Goal: Task Accomplishment & Management: Manage account settings

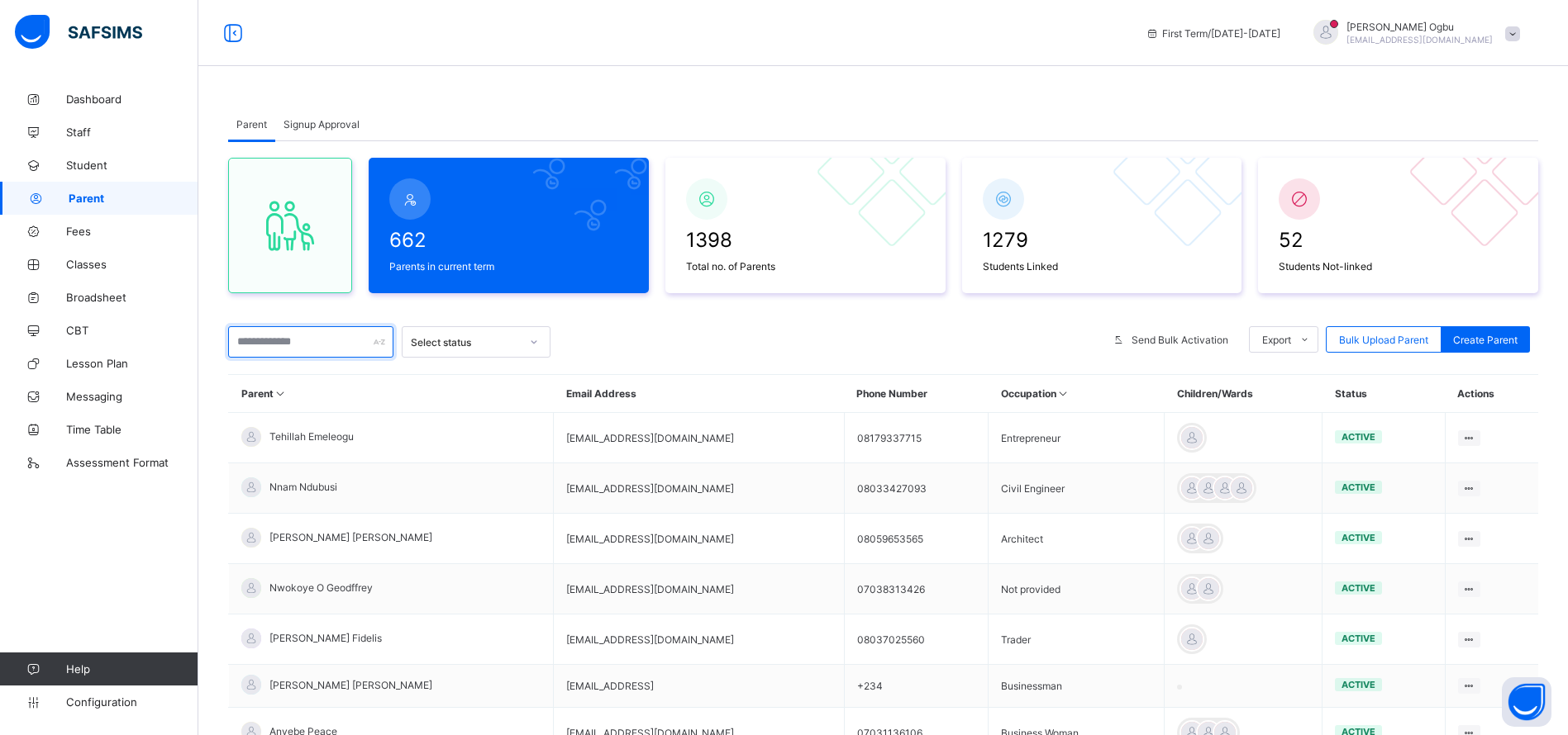
click at [302, 335] on input "text" at bounding box center [311, 342] width 166 height 31
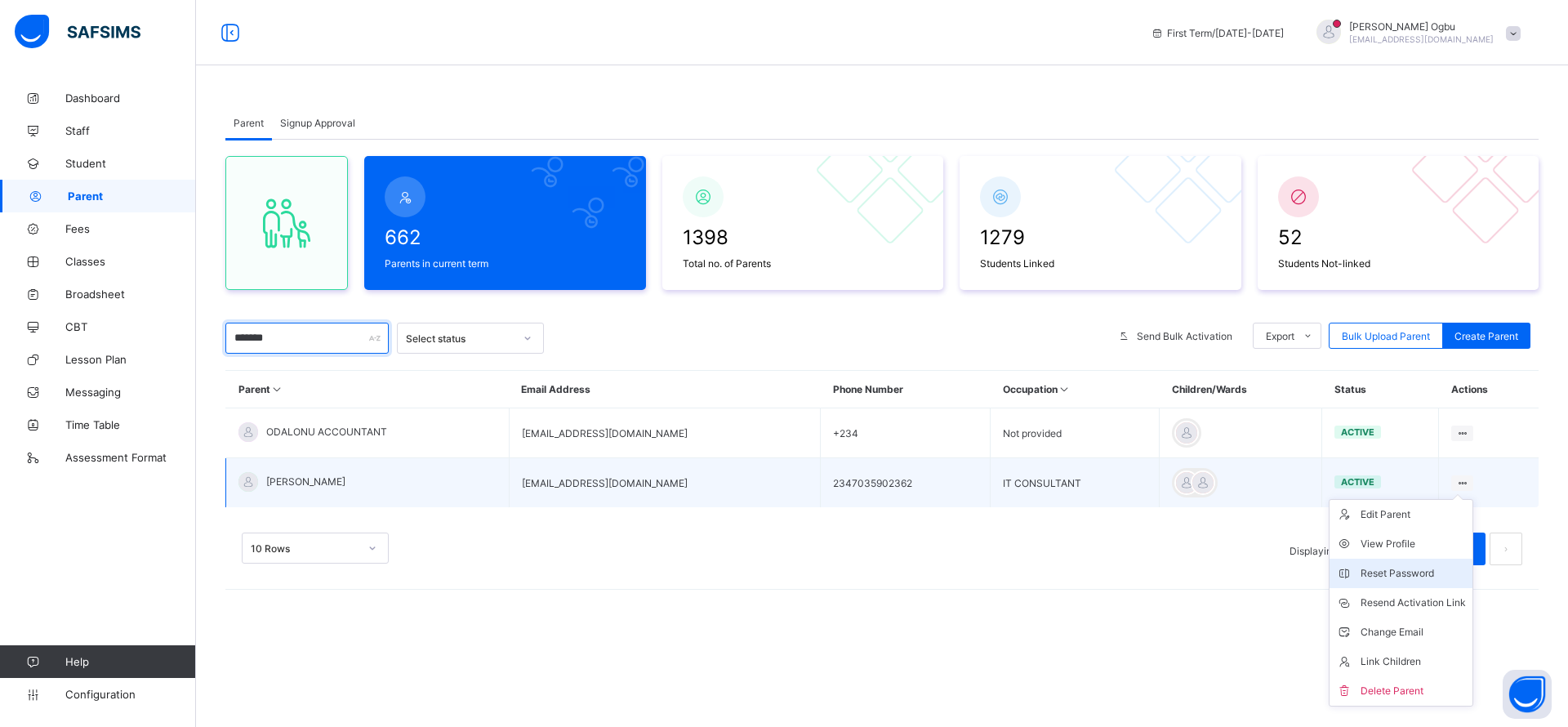
type input "*******"
click at [1376, 584] on li "Reset Password" at bounding box center [1400, 573] width 142 height 29
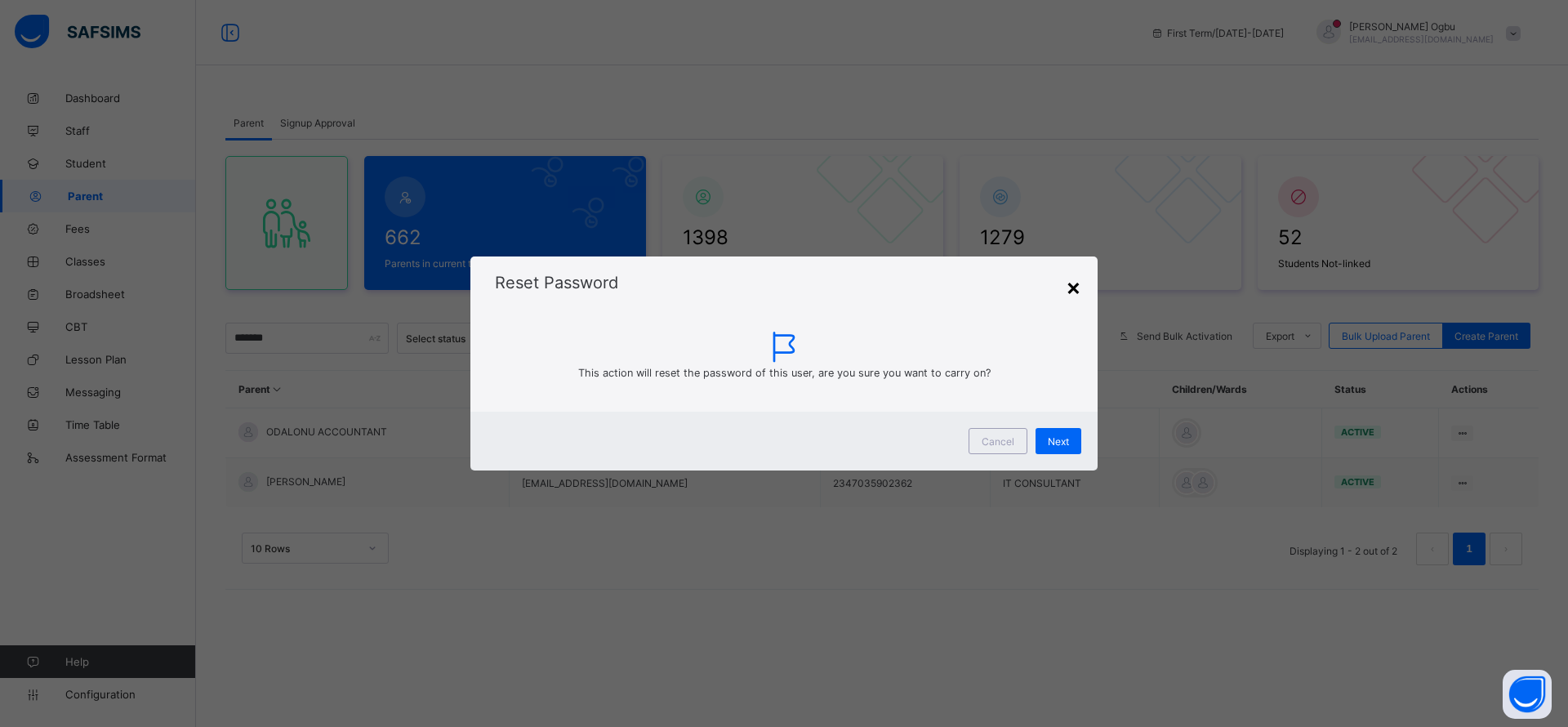
click at [1072, 294] on div "×" at bounding box center [1074, 286] width 16 height 28
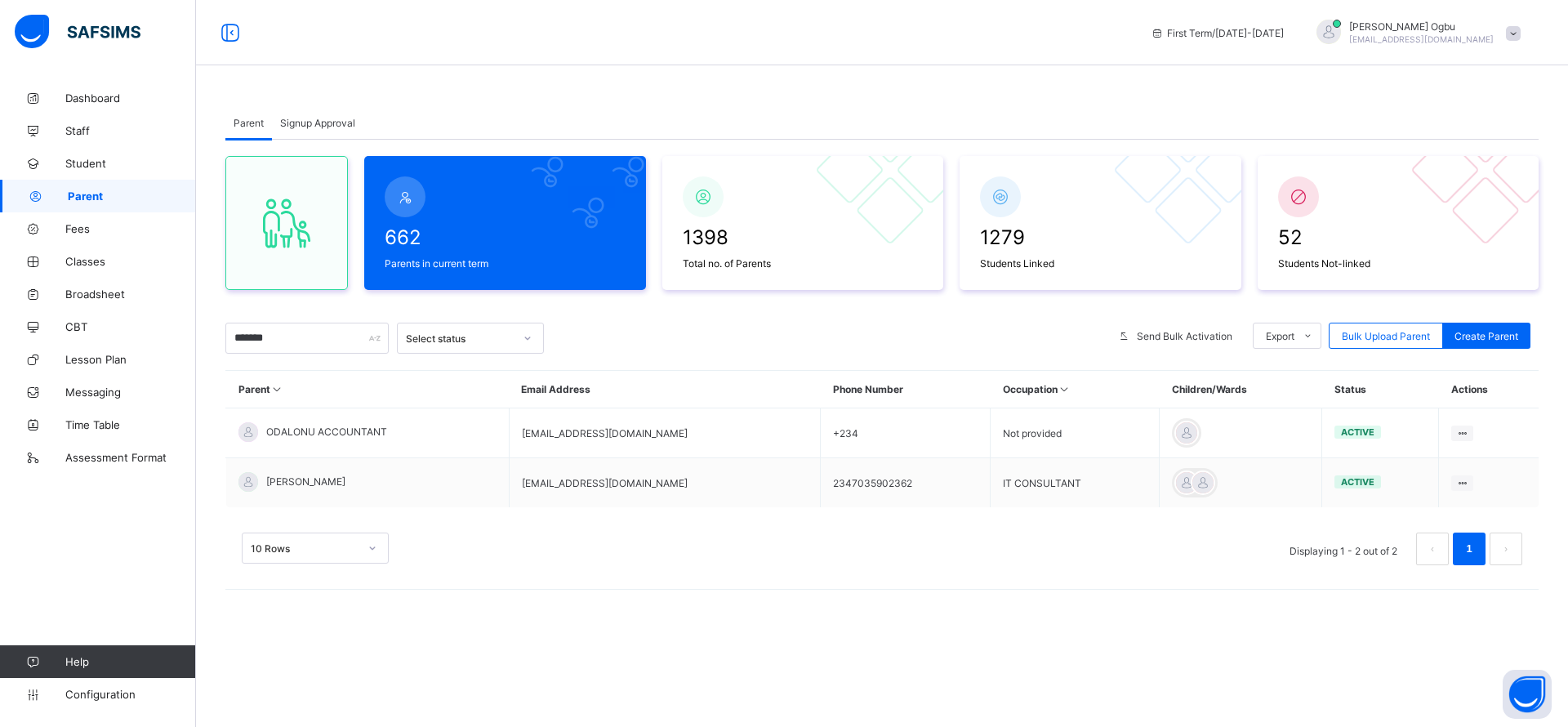
click at [1093, 686] on div "Parent Signup Approval Parent Signup Approval 662 Parents in current term 1398 …" at bounding box center [882, 364] width 1372 height 727
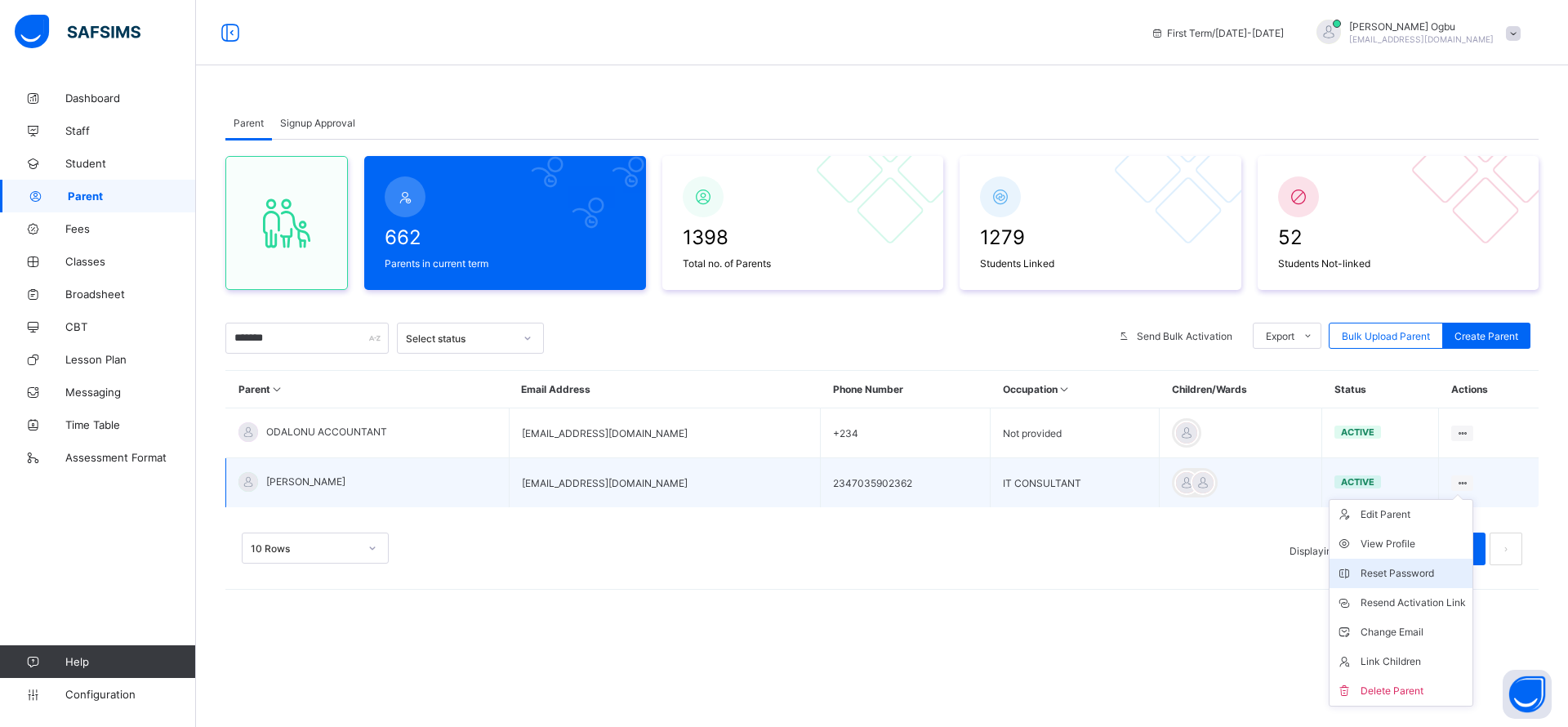
click at [1386, 574] on div "Reset Password" at bounding box center [1413, 573] width 106 height 16
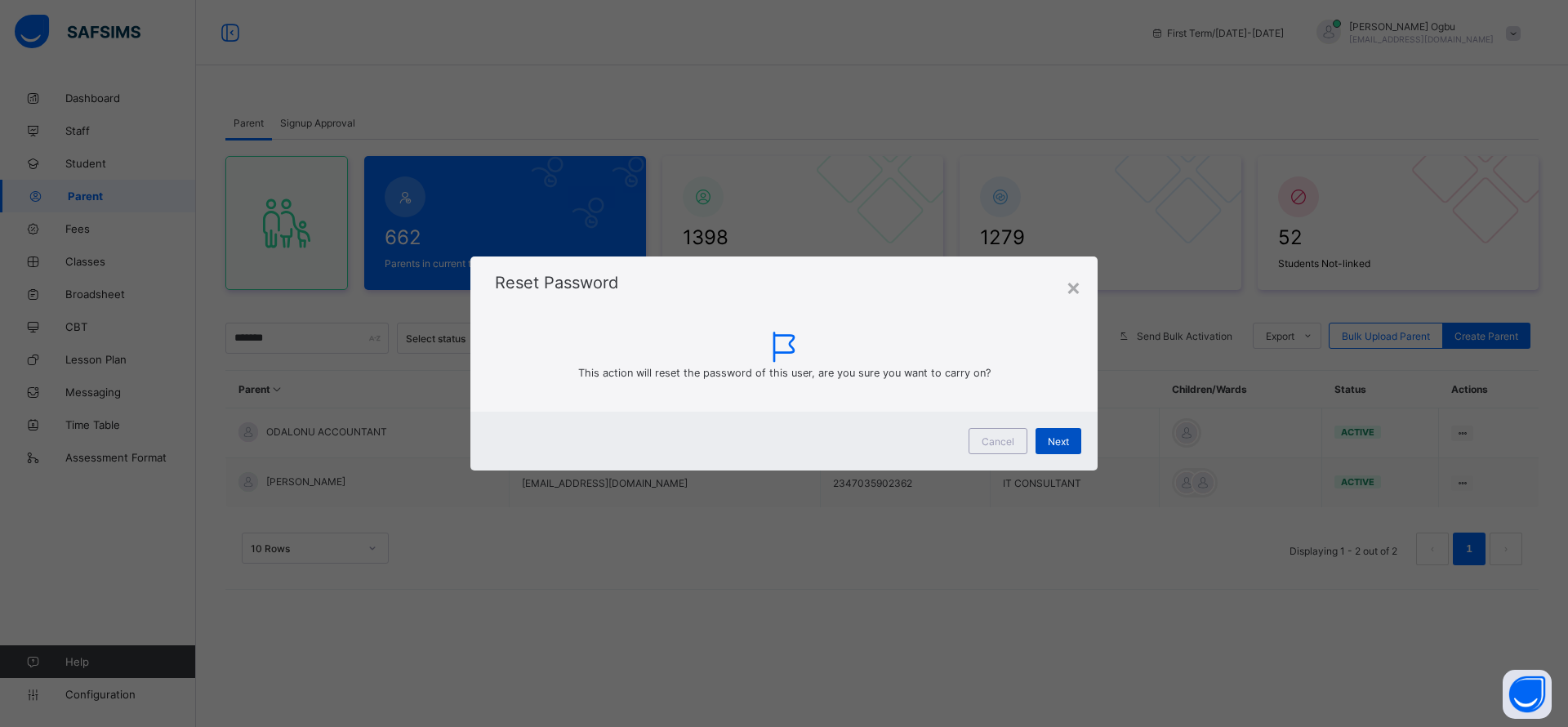
click at [1056, 442] on span "Next" at bounding box center [1058, 441] width 21 height 13
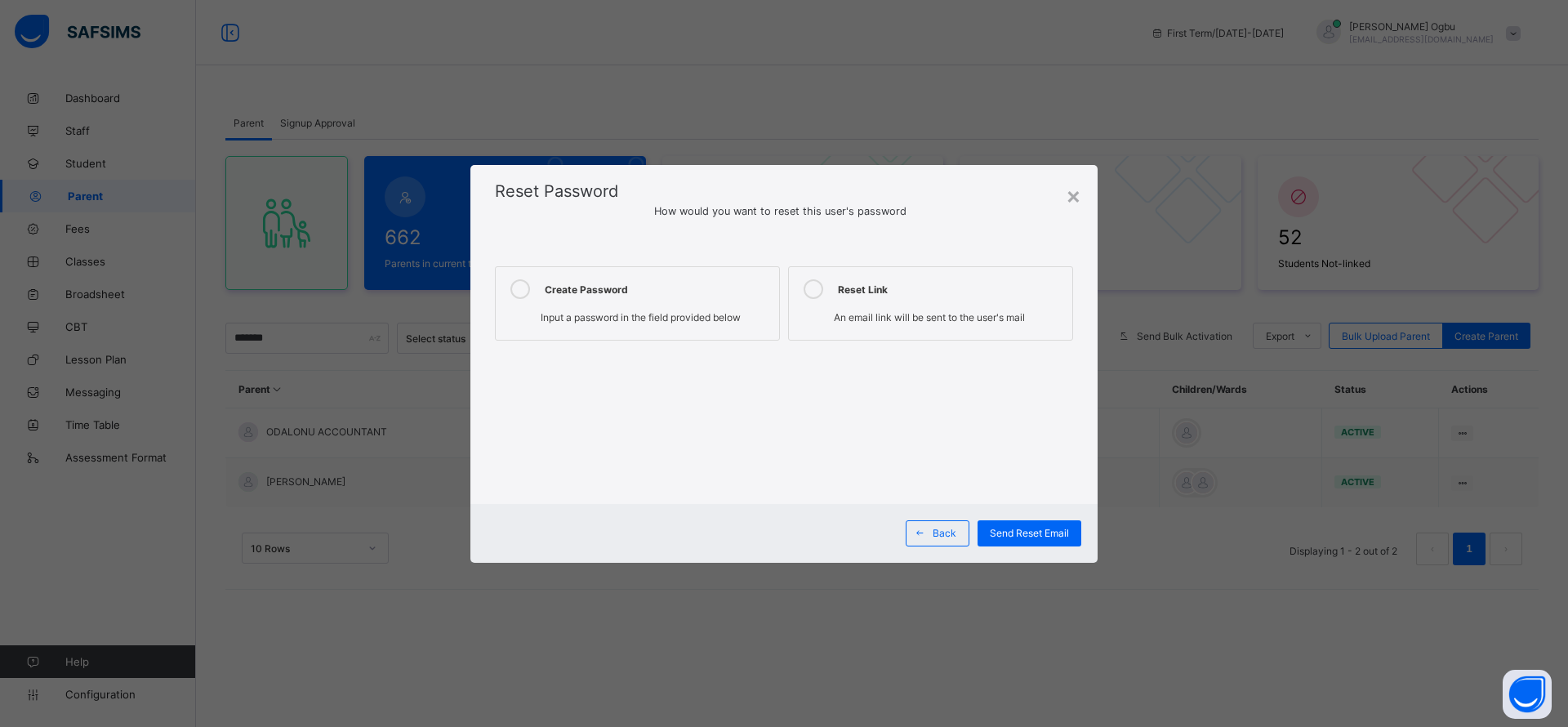
click at [721, 320] on span "Input a password in the field provided below" at bounding box center [641, 317] width 200 height 13
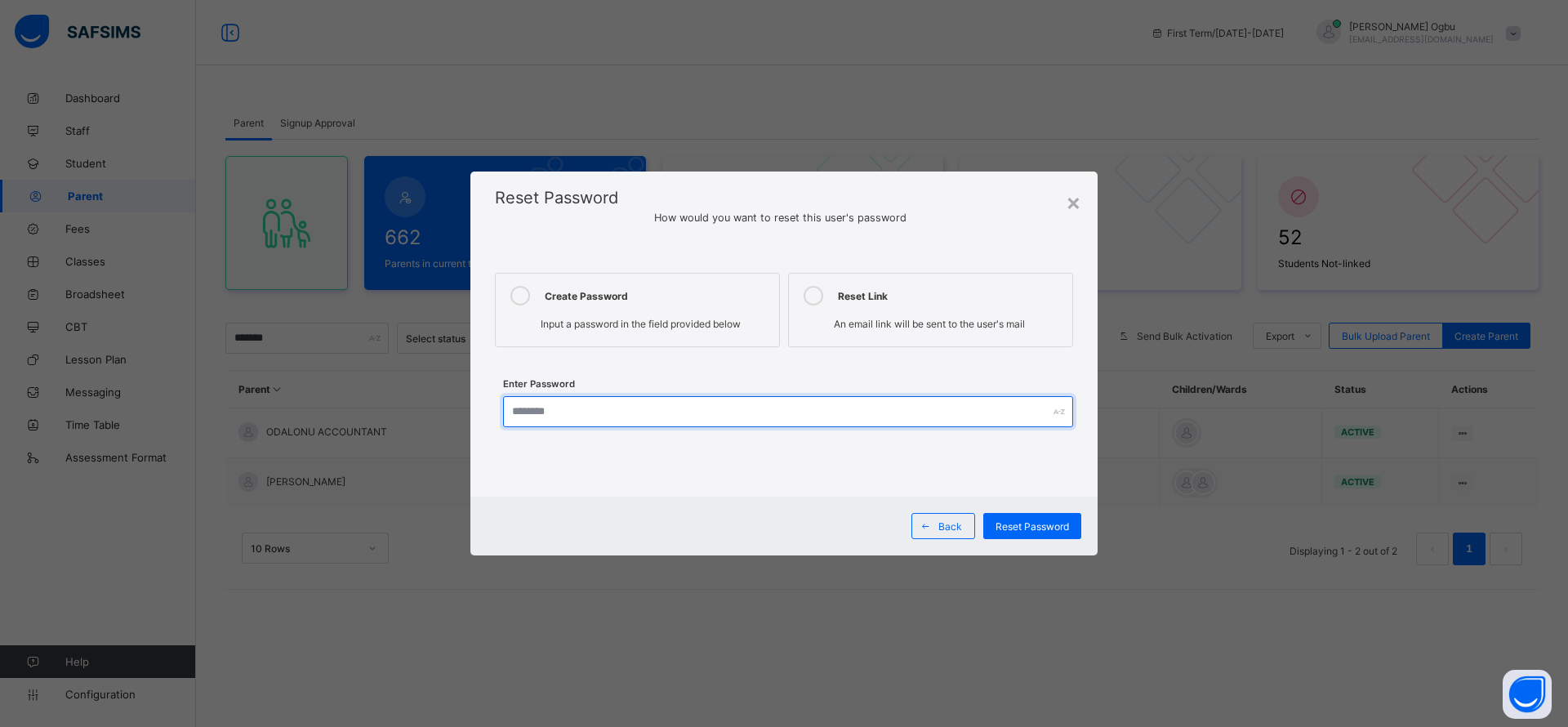
click at [584, 409] on input "text" at bounding box center [788, 412] width 570 height 31
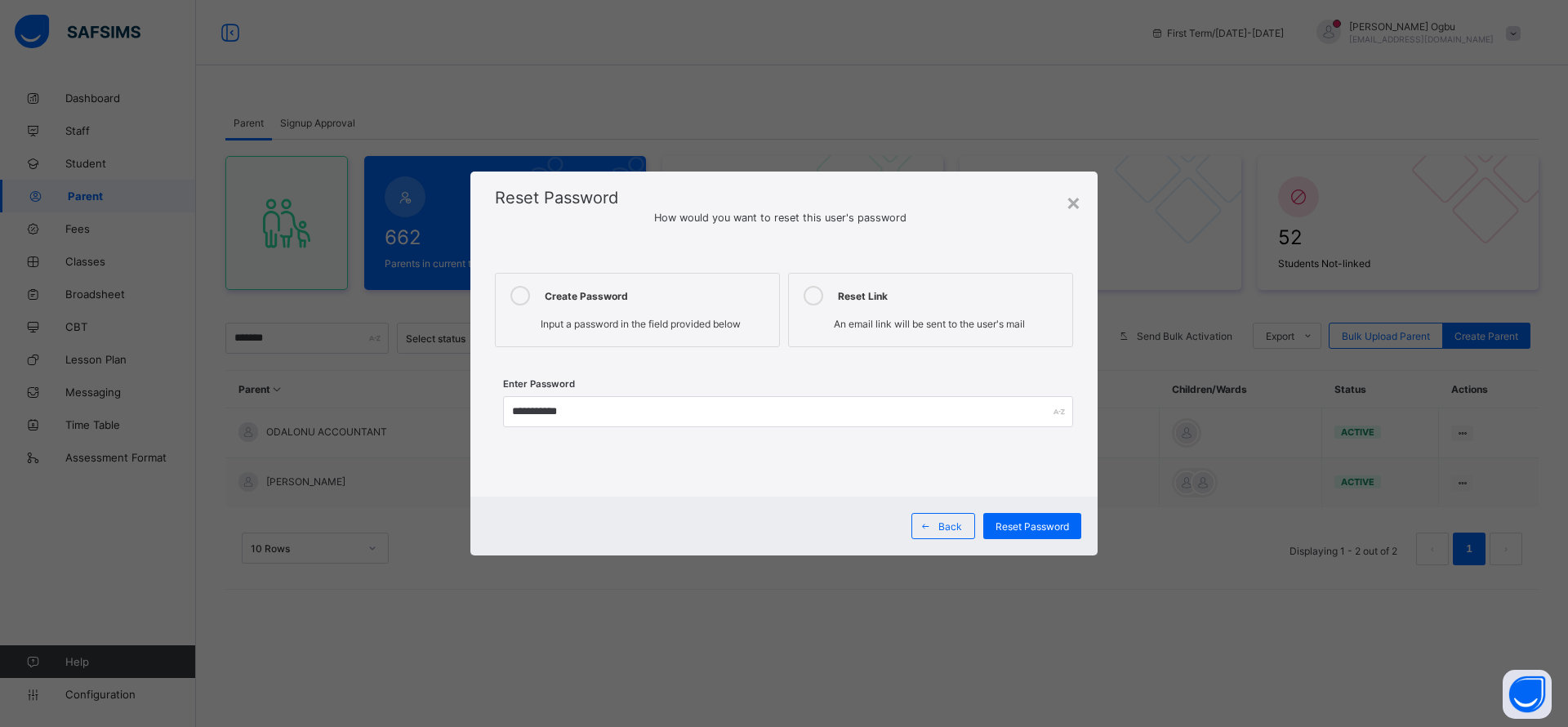
click at [962, 253] on div "**********" at bounding box center [783, 368] width 627 height 257
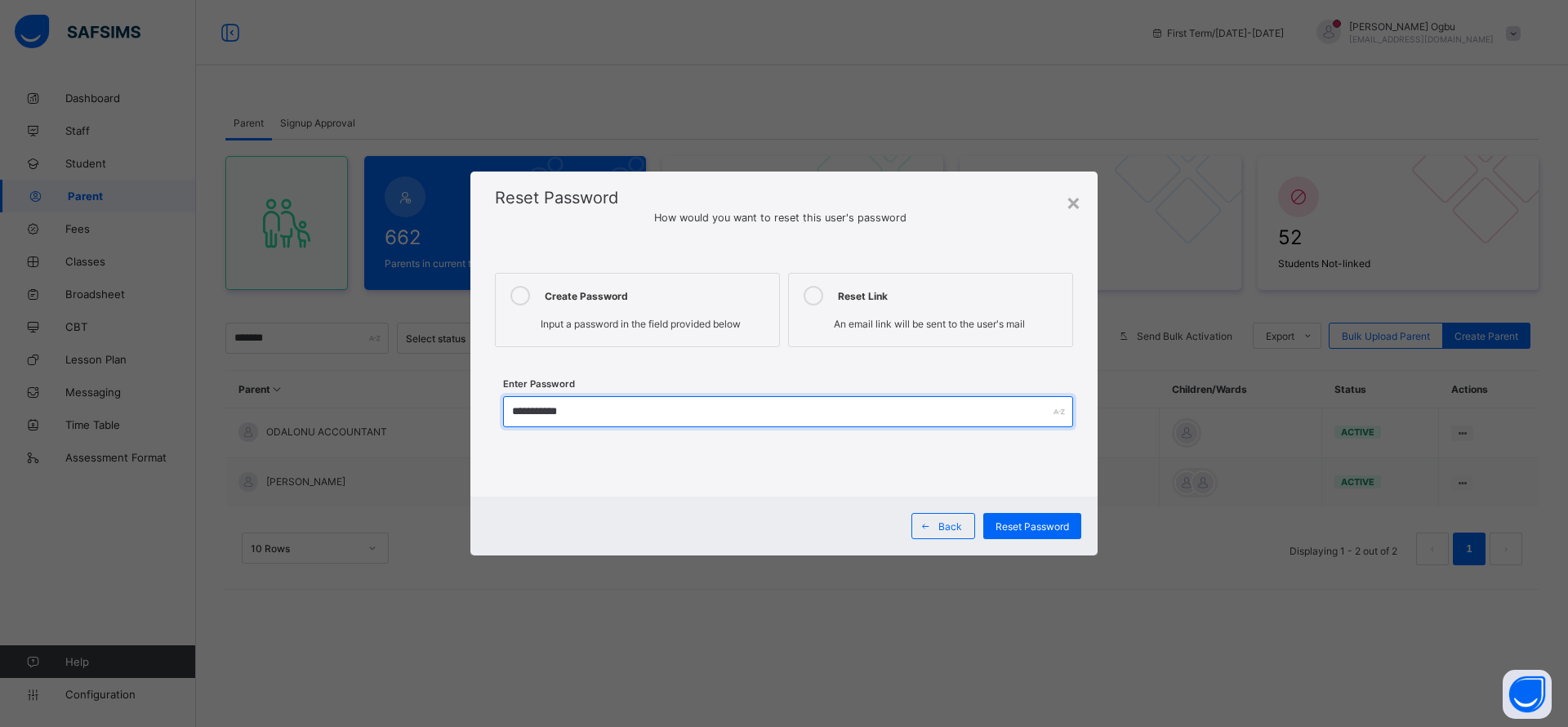
click at [612, 403] on input "**********" at bounding box center [788, 412] width 570 height 31
type input "*"
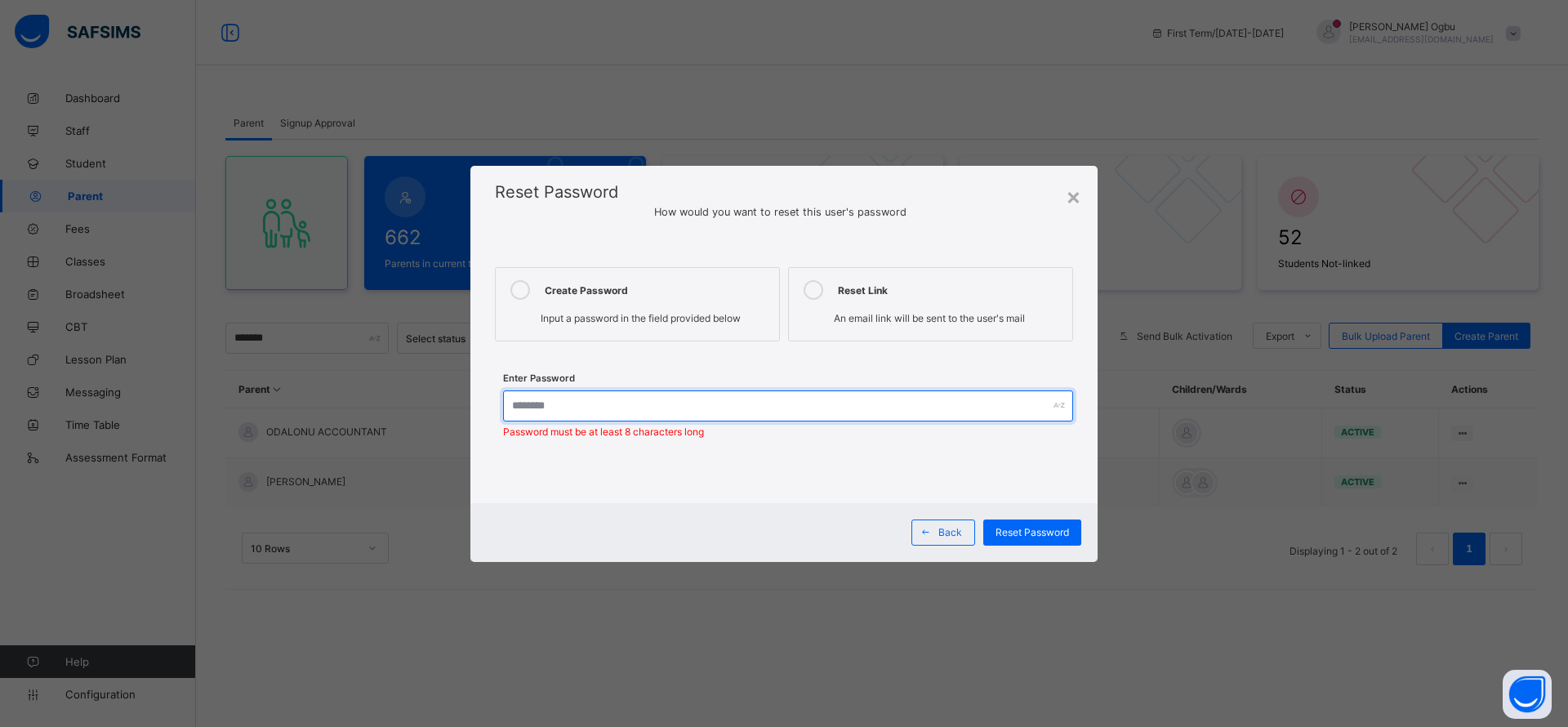
paste input "**********"
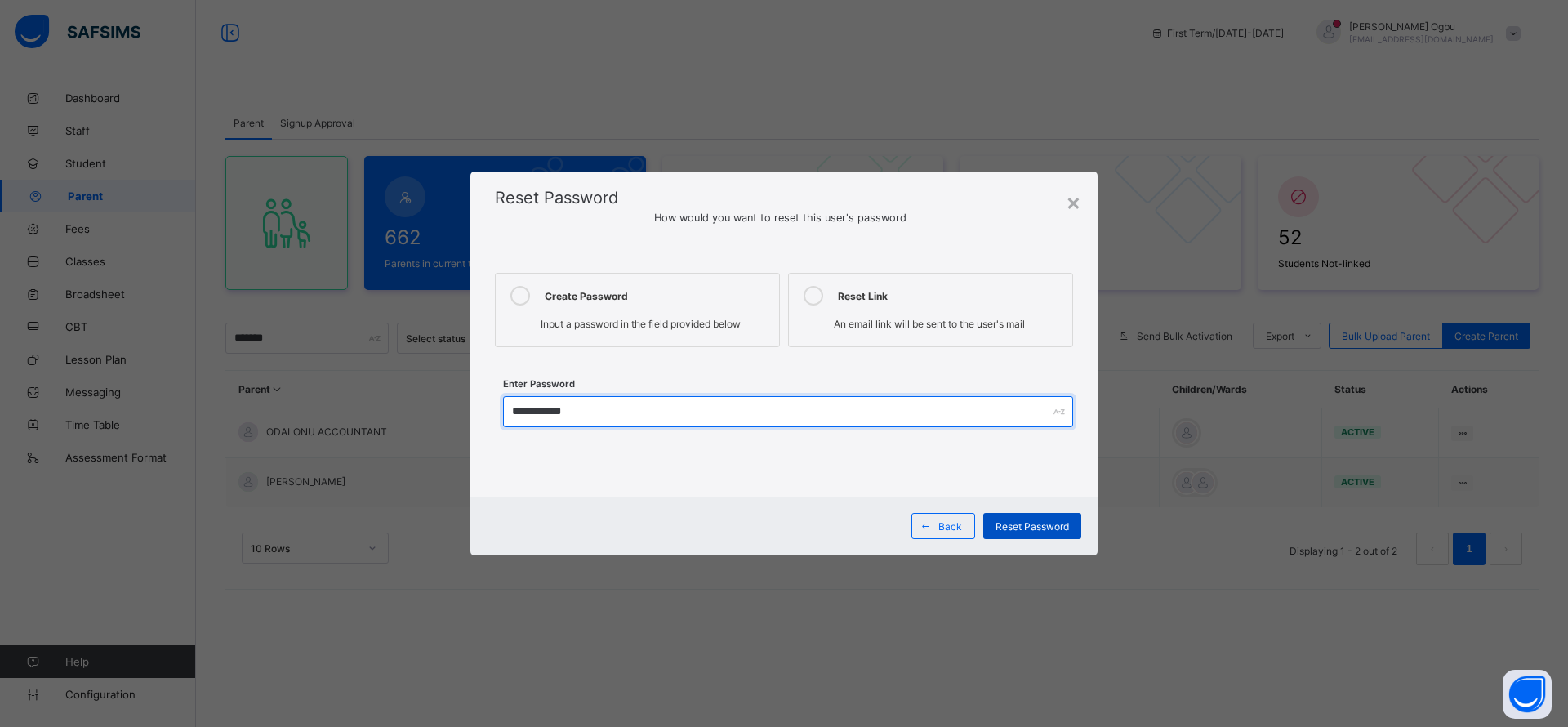
type input "**********"
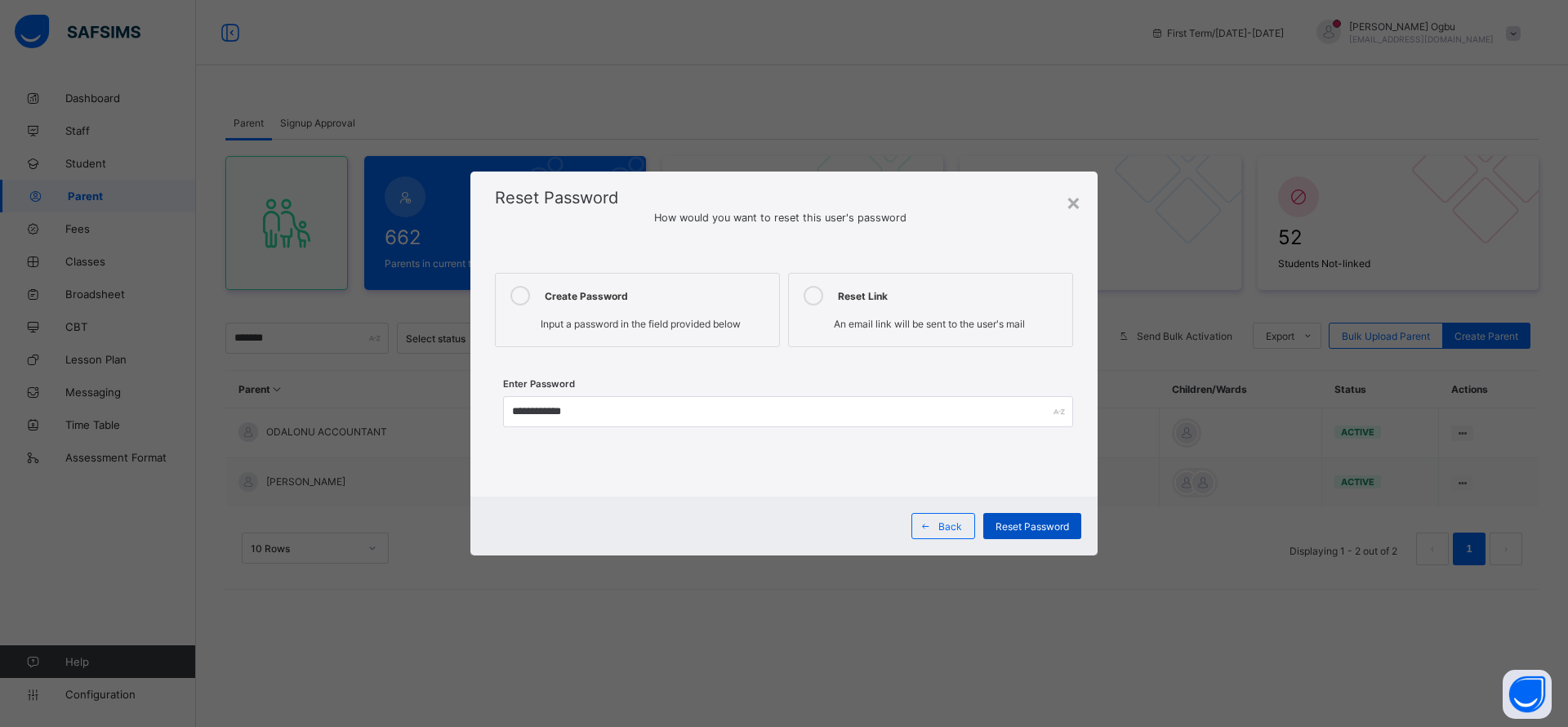
click at [1025, 526] on span "Reset Password" at bounding box center [1032, 526] width 74 height 13
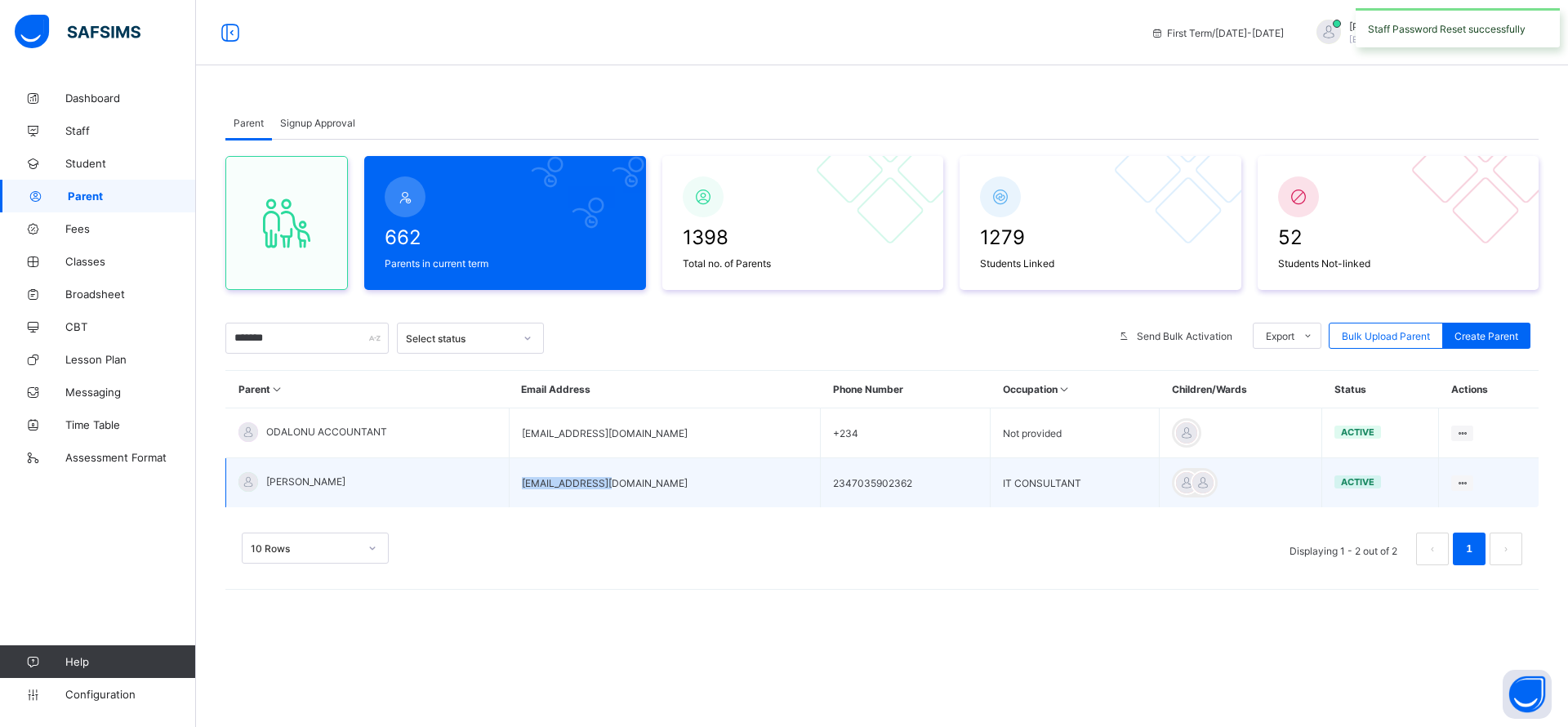
drag, startPoint x: 632, startPoint y: 483, endPoint x: 532, endPoint y: 492, distance: 100.4
click at [532, 492] on td "[EMAIL_ADDRESS][DOMAIN_NAME]" at bounding box center [664, 483] width 311 height 49
copy td "[EMAIL_ADDRESS][DOMAIN_NAME]"
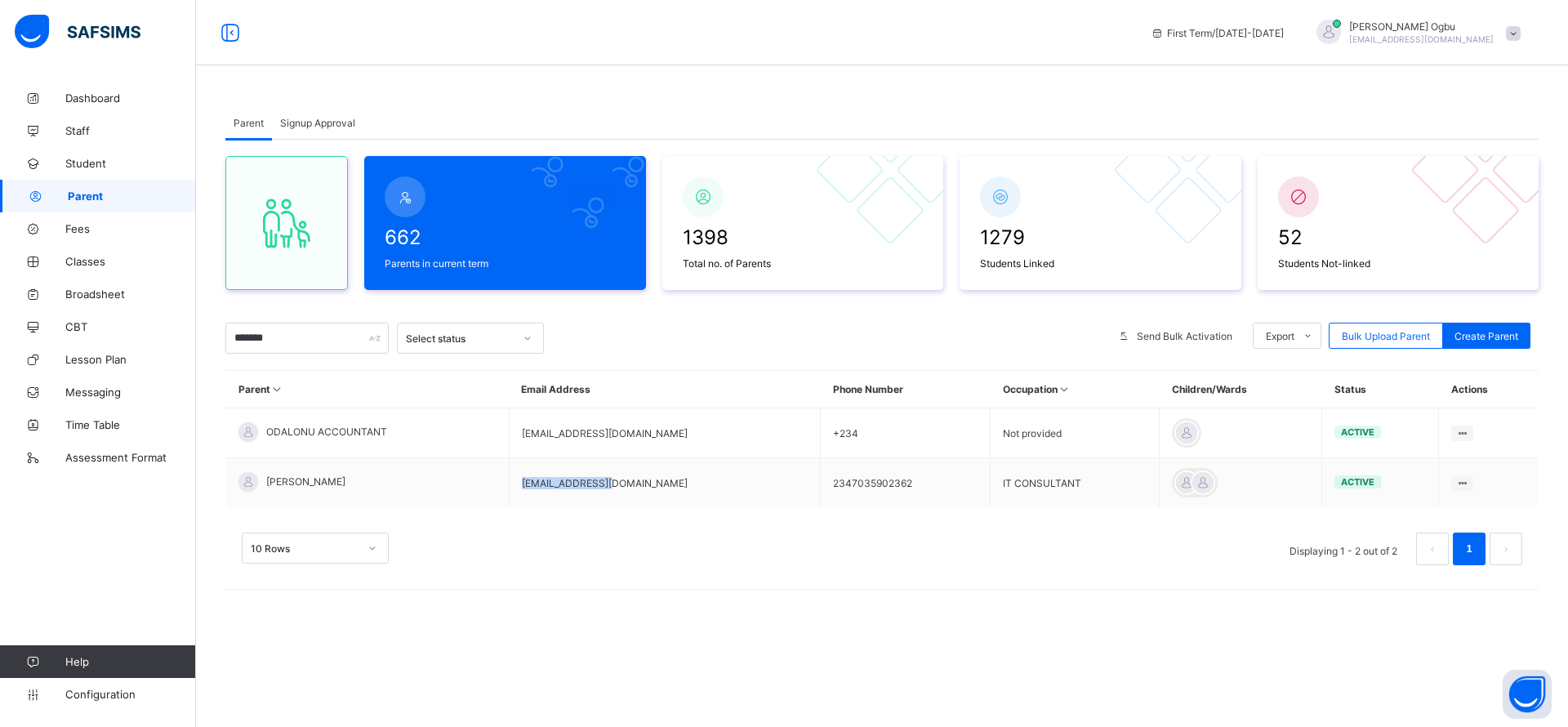
click at [843, 715] on div "Parent Signup Approval Parent Signup Approval 662 Parents in current term 1398 …" at bounding box center [882, 364] width 1372 height 727
click at [1517, 28] on span at bounding box center [1513, 33] width 15 height 15
click at [1446, 184] on span "Logout" at bounding box center [1467, 188] width 108 height 18
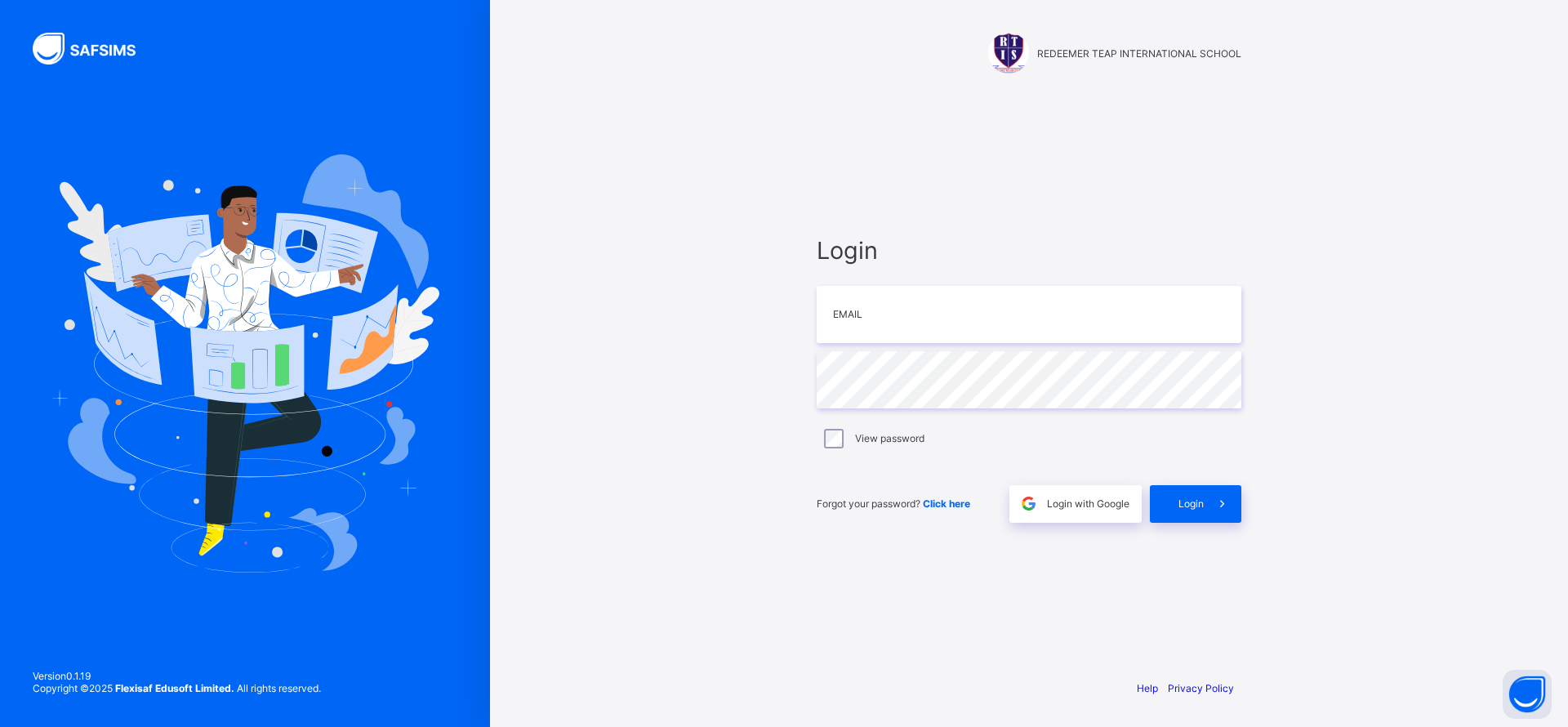
click at [1074, 210] on div "Login Email Password View password Forgot your password? Click here Login with …" at bounding box center [1029, 379] width 457 height 574
click at [928, 310] on input "email" at bounding box center [1029, 314] width 424 height 57
click at [1032, 317] on input "**********" at bounding box center [1029, 314] width 424 height 57
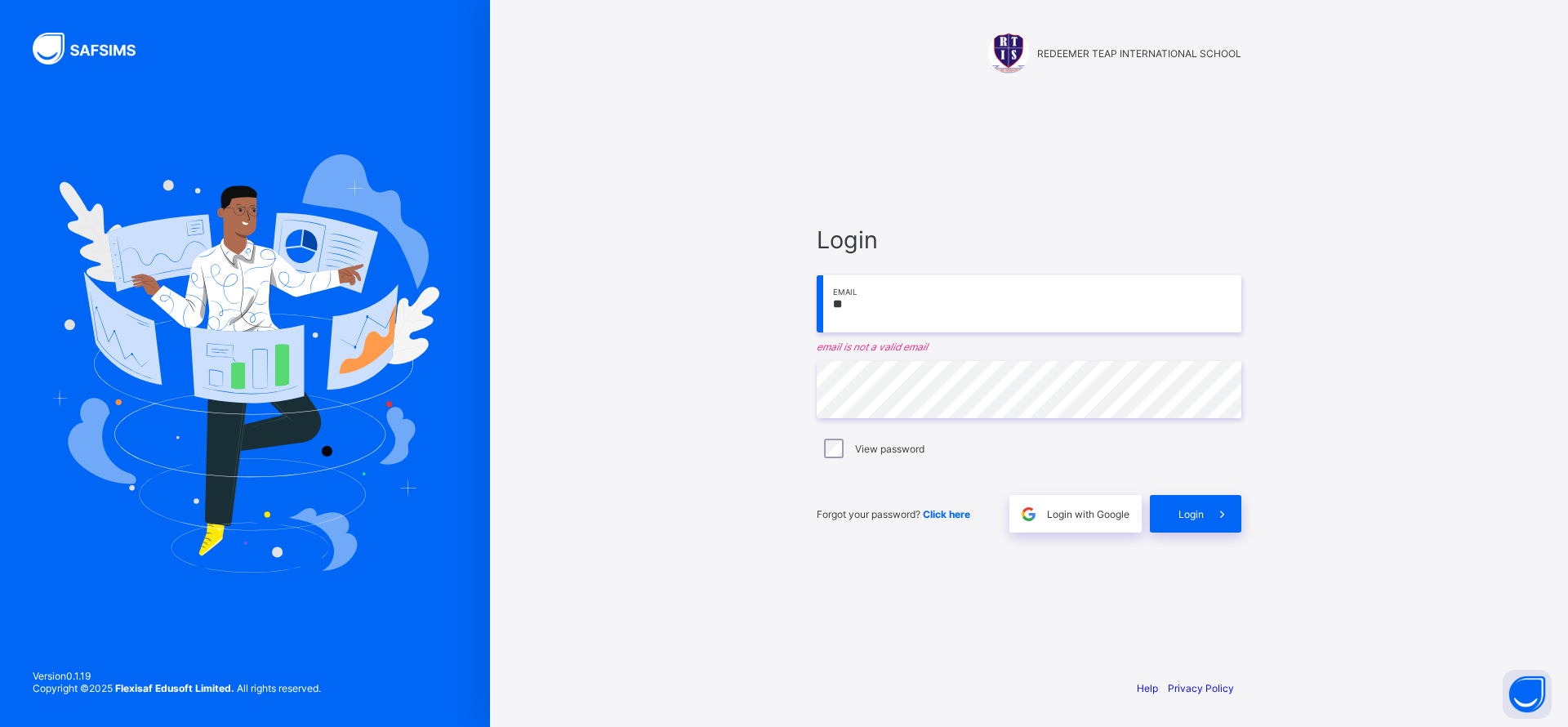
type input "*"
paste input "**********"
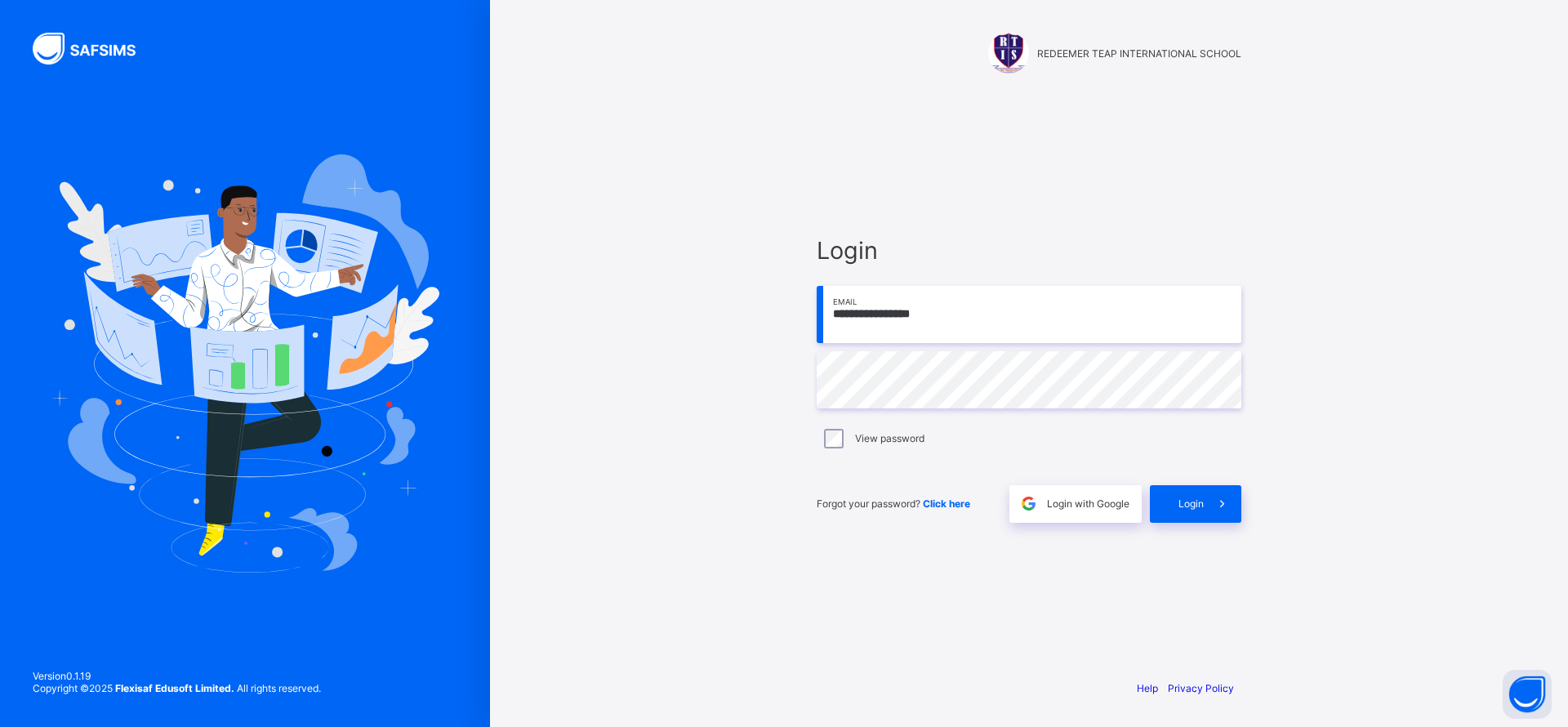
type input "**********"
click at [1194, 516] on div "Login" at bounding box center [1196, 504] width 91 height 38
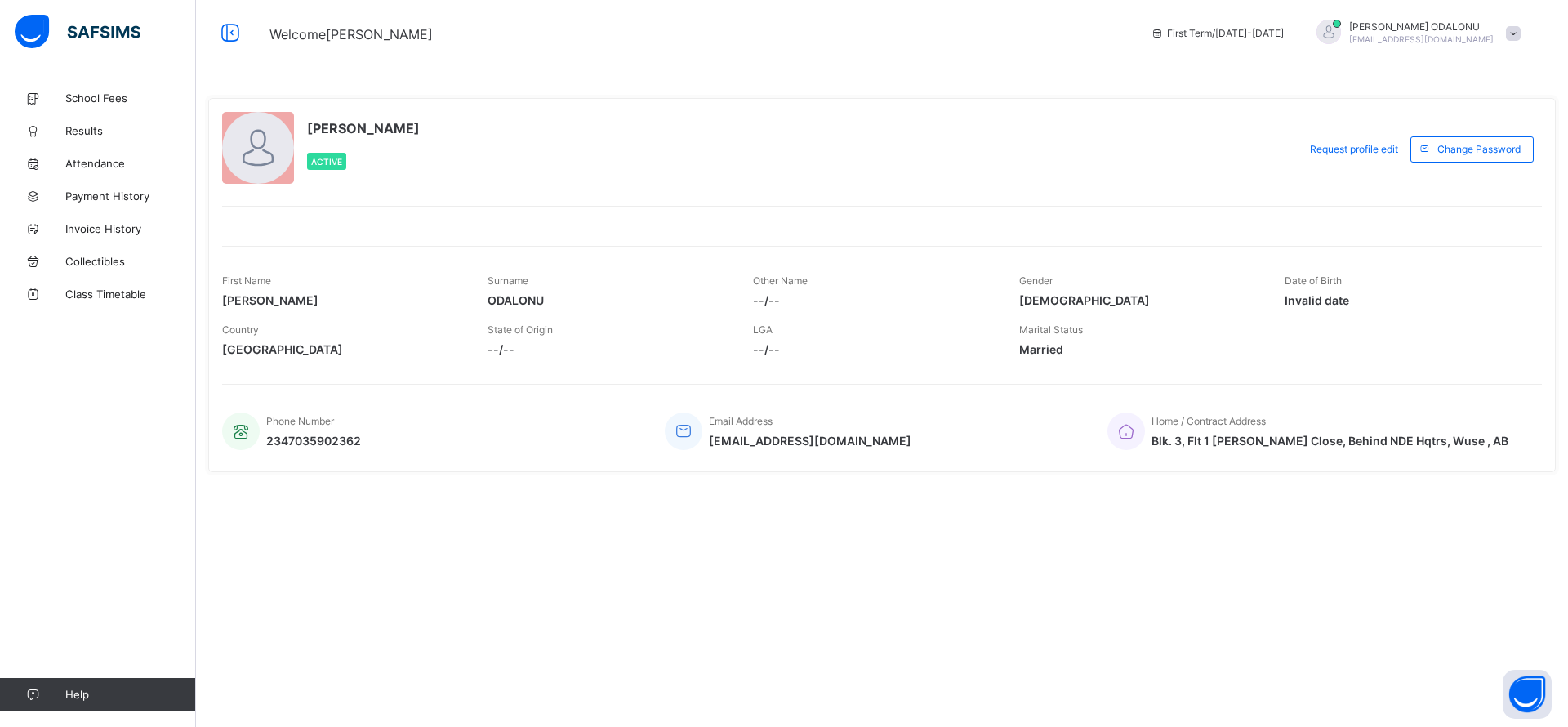
click at [1519, 35] on span at bounding box center [1513, 33] width 15 height 15
click at [1444, 160] on span "Logout" at bounding box center [1467, 161] width 108 height 18
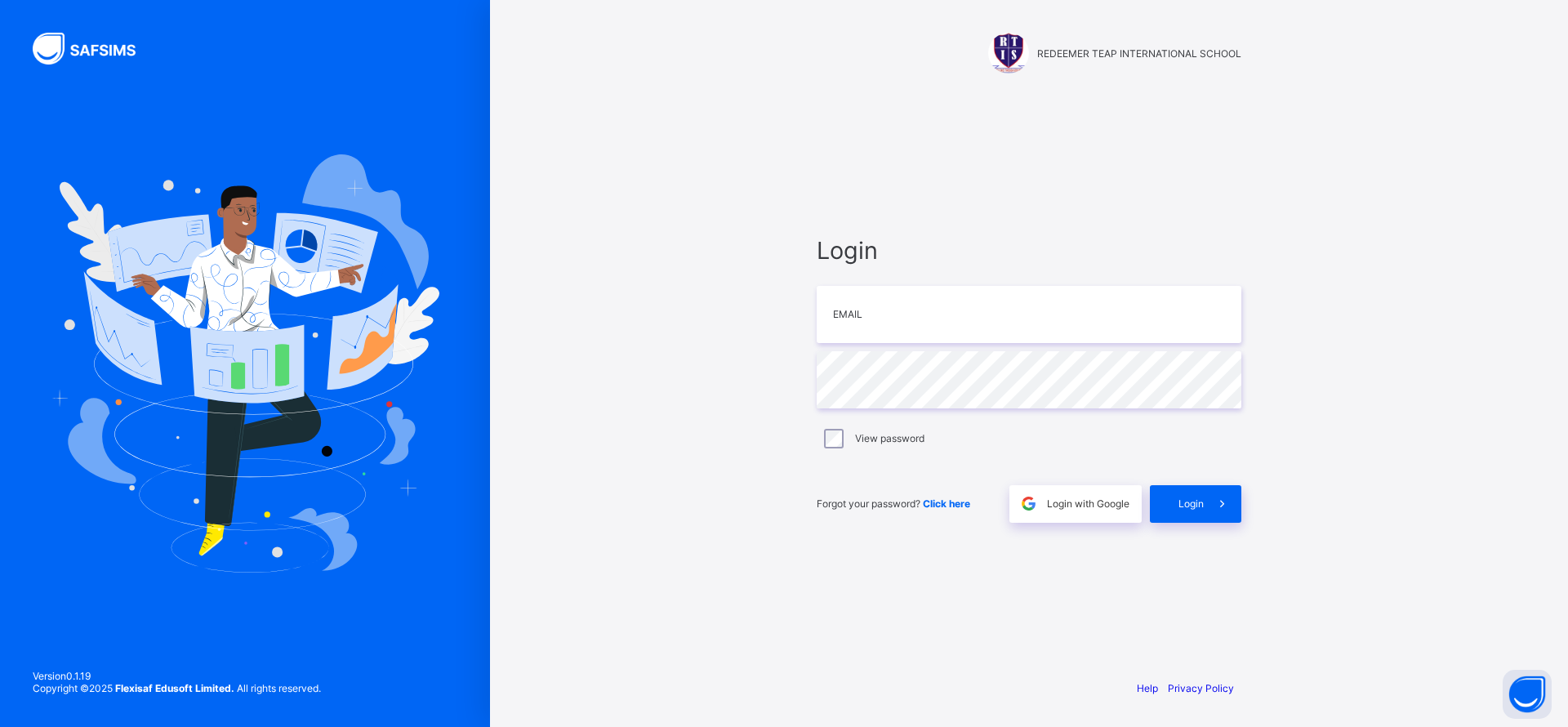
click at [1209, 179] on div "Login Email Password View password Forgot your password? Click here Login with …" at bounding box center [1029, 379] width 457 height 574
click at [1459, 387] on div "REDEEMER TEAP INTERNATIONAL SCHOOL Login Email Password View password Forgot yo…" at bounding box center [1029, 364] width 1078 height 727
click at [995, 314] on input "email" at bounding box center [1029, 314] width 424 height 57
type input "**********"
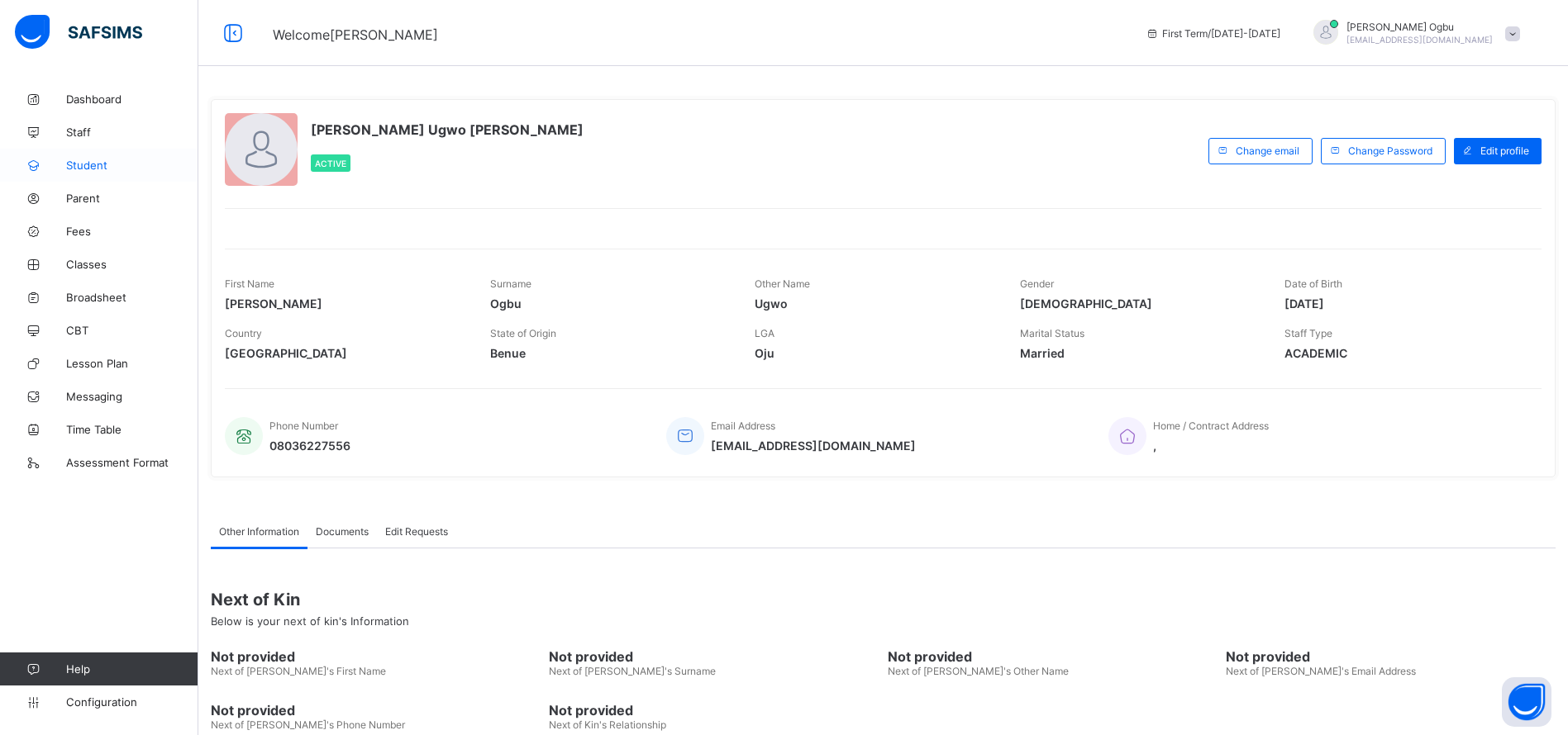
click at [87, 176] on link "Student" at bounding box center [99, 166] width 198 height 33
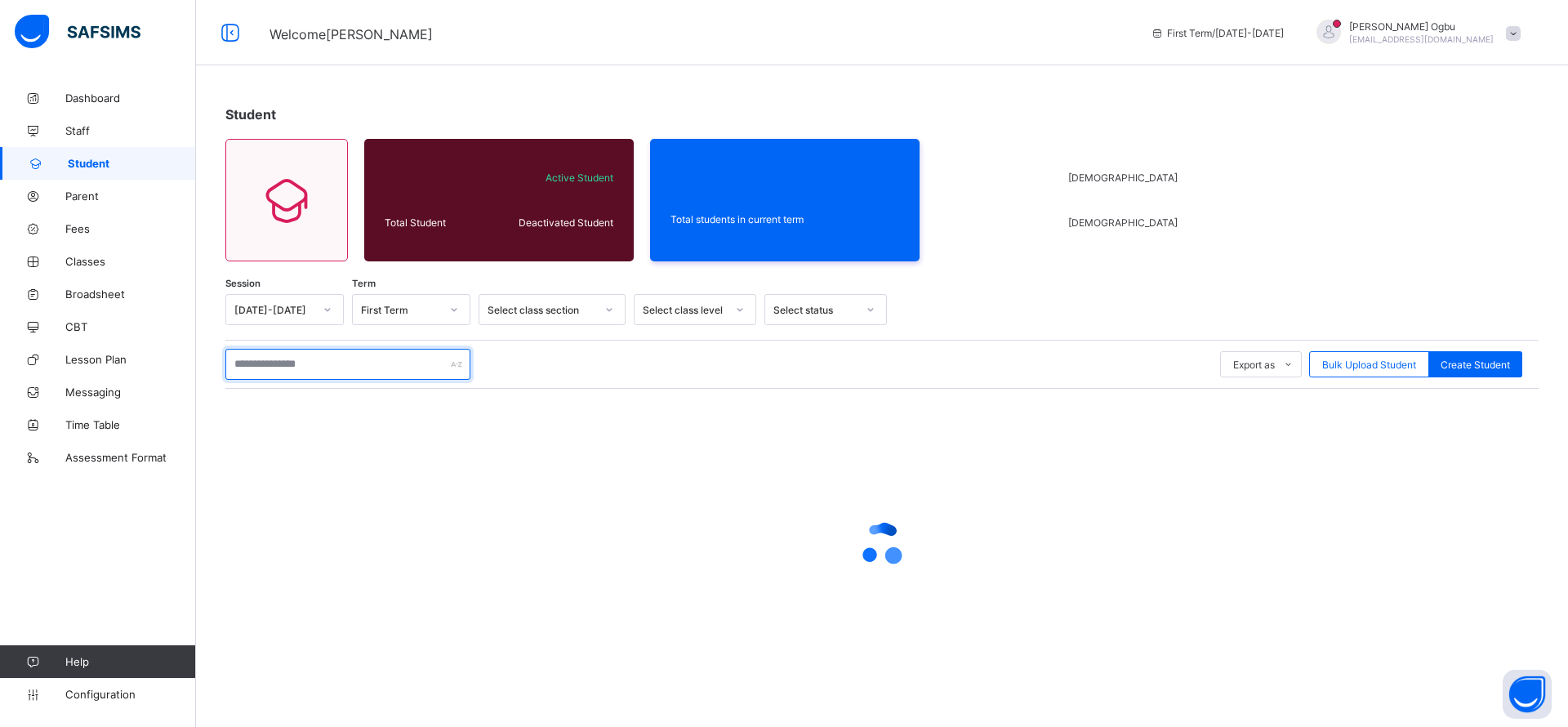
click at [369, 367] on input "text" at bounding box center [348, 364] width 245 height 31
click at [1166, 527] on div at bounding box center [882, 544] width 1313 height 65
click at [366, 358] on input "text" at bounding box center [348, 364] width 245 height 31
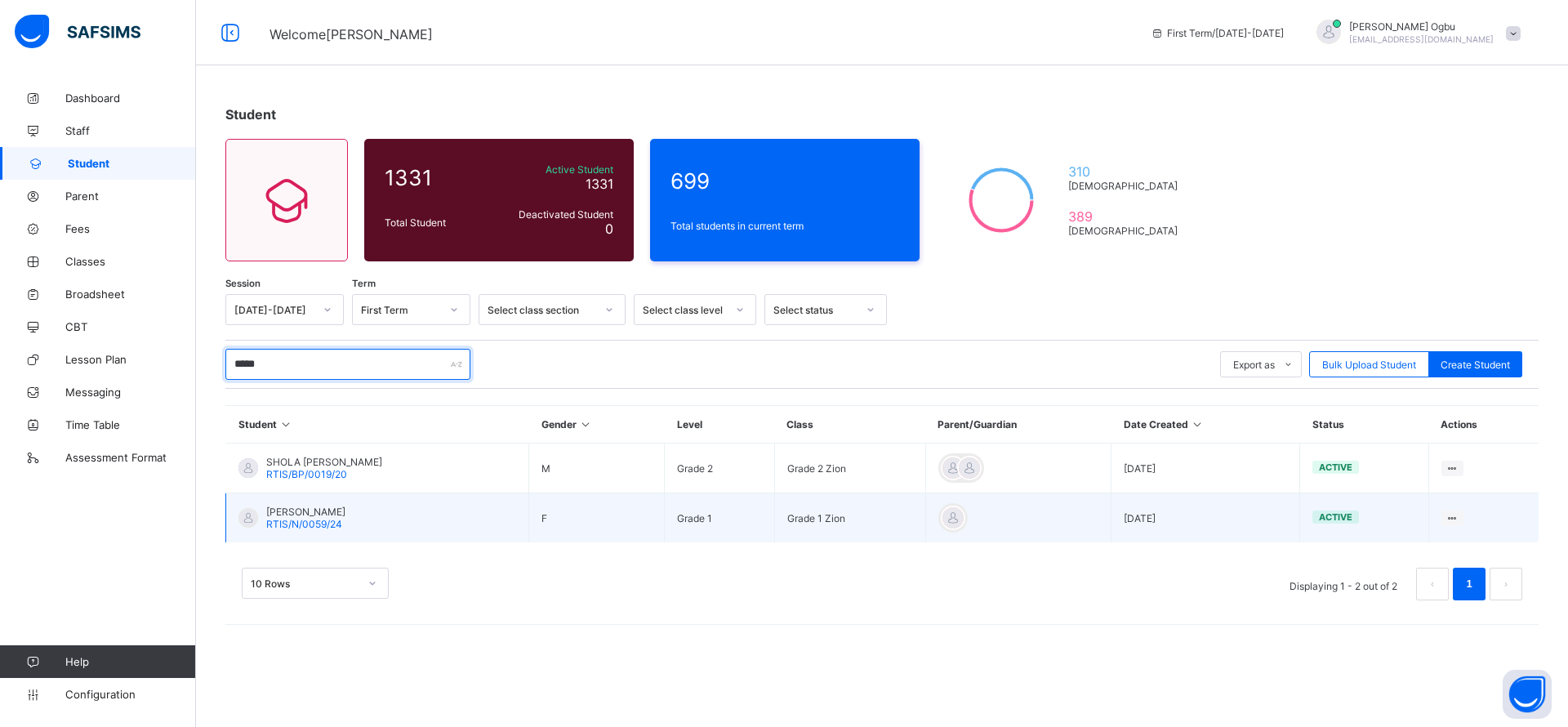
type input "*****"
click at [306, 529] on span "RTIS/N/0059/24" at bounding box center [304, 523] width 76 height 13
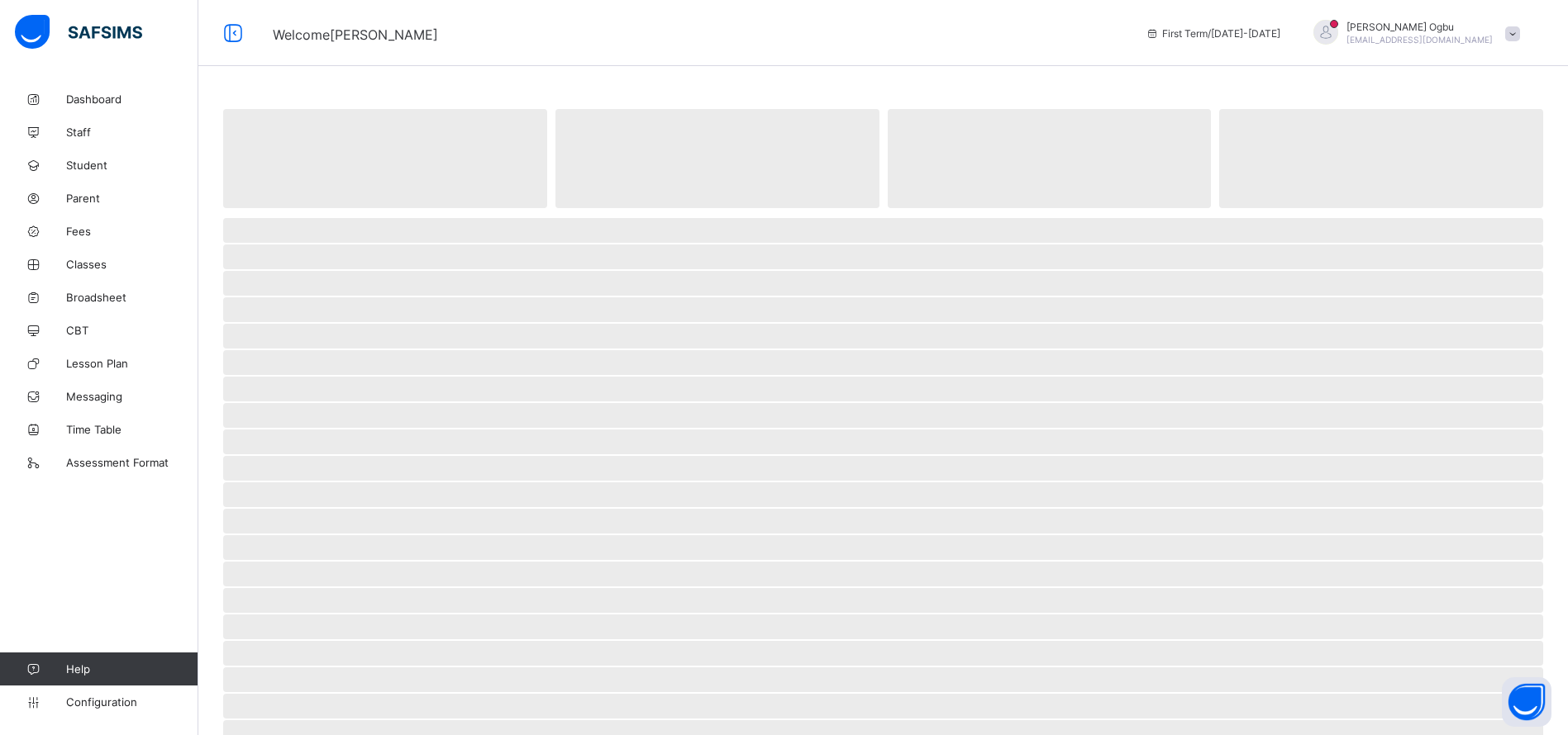
click at [425, 273] on span "‌" at bounding box center [884, 282] width 1320 height 24
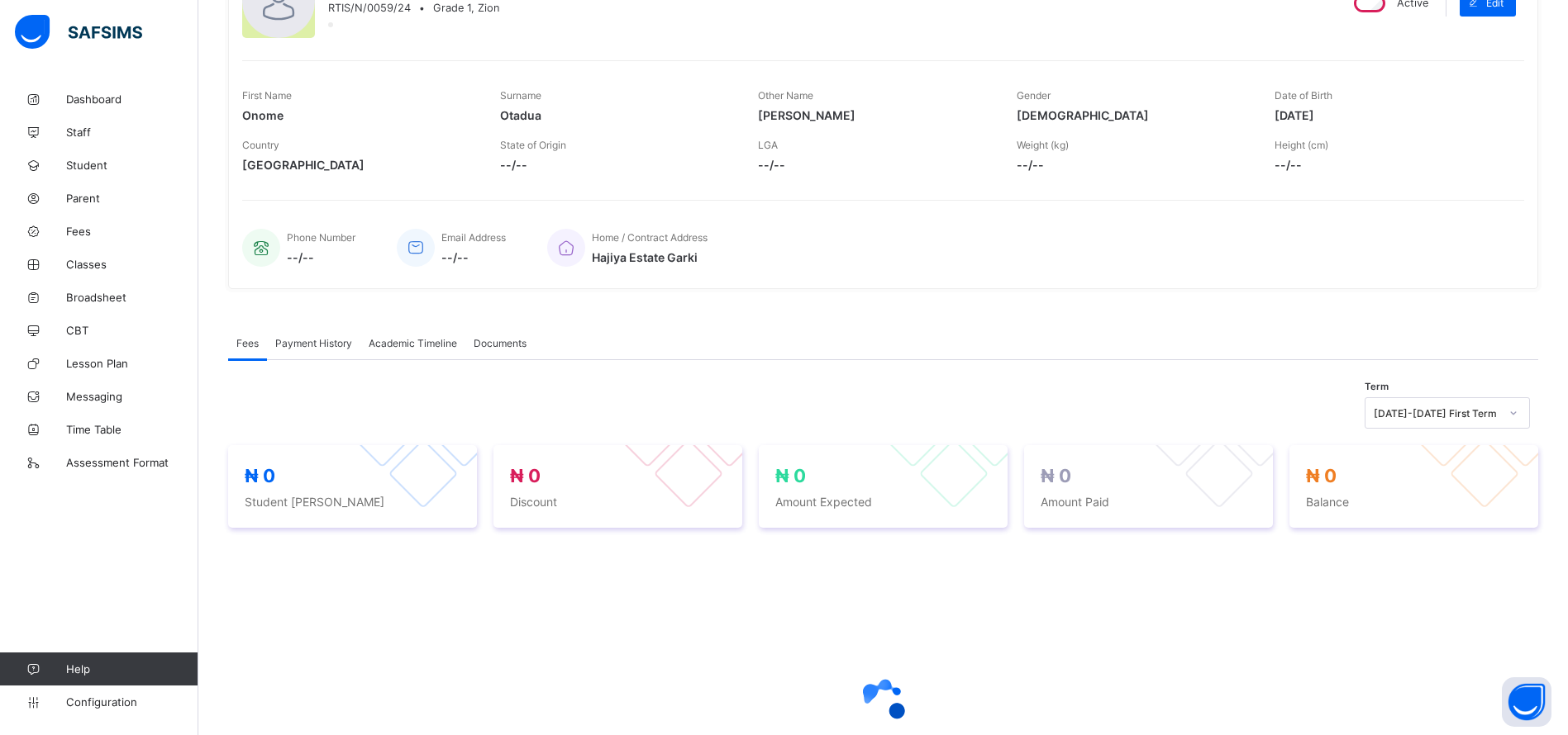
scroll to position [378, 0]
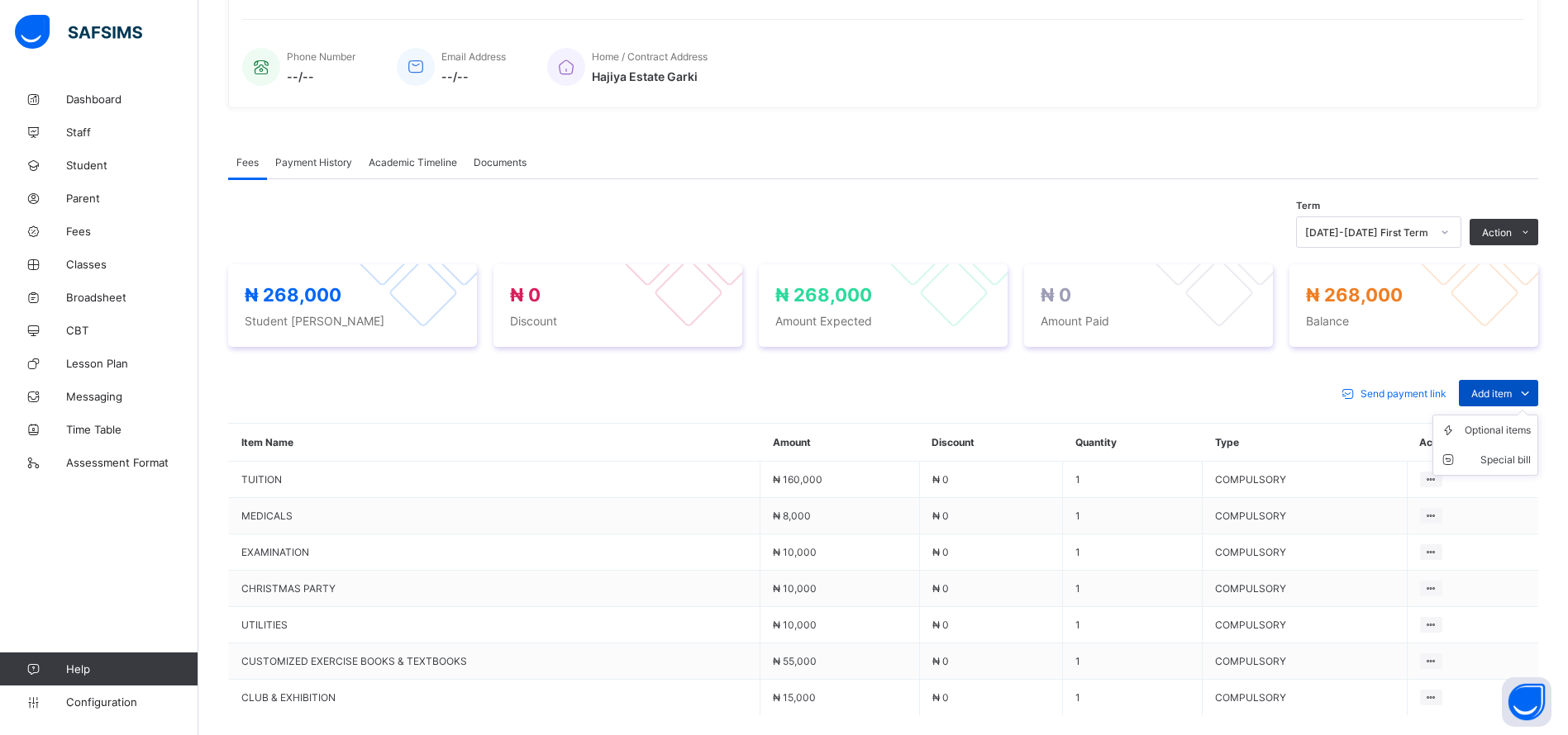
click at [1519, 380] on div "Add item" at bounding box center [1497, 393] width 79 height 26
click at [1496, 431] on div "Optional items" at bounding box center [1496, 430] width 66 height 17
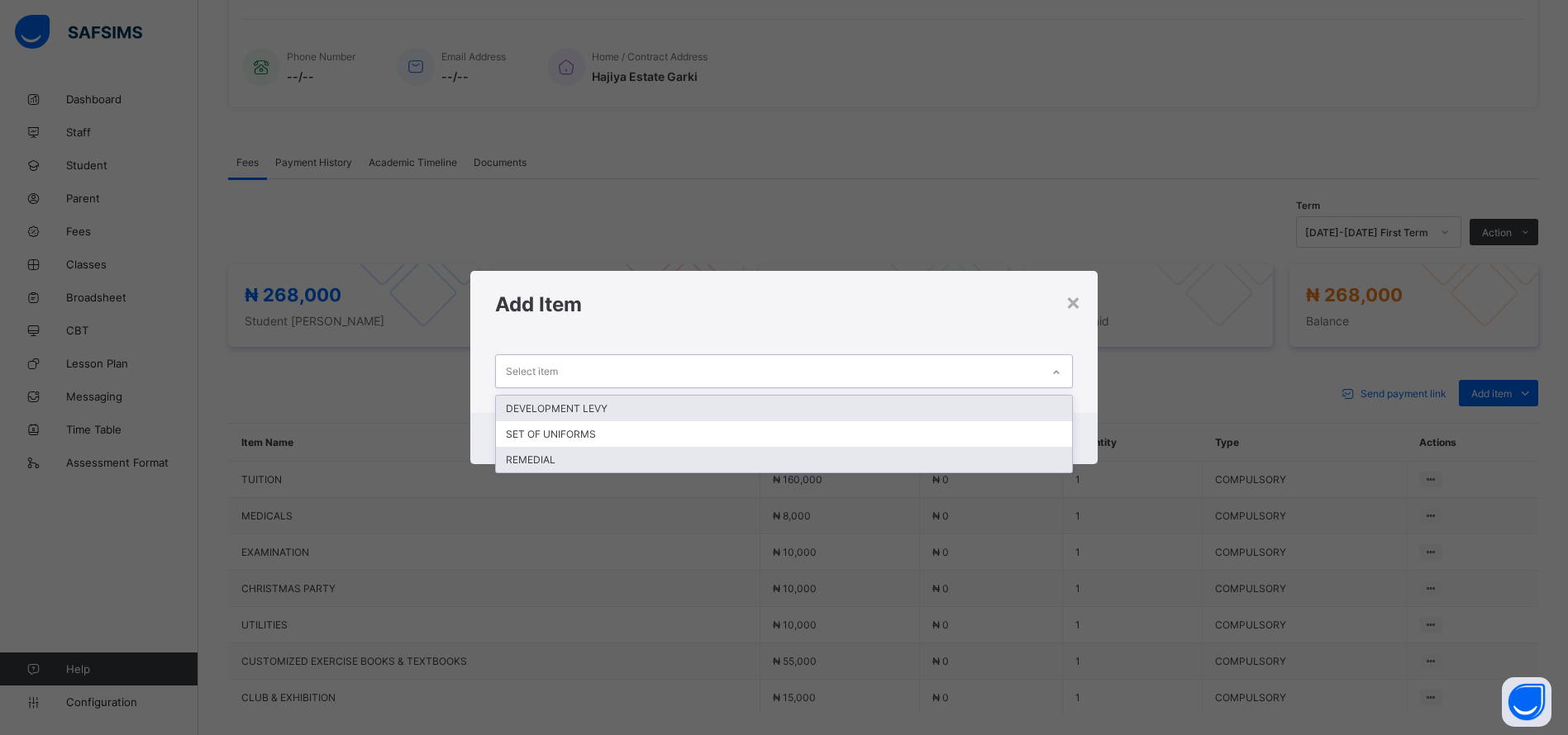
click at [870, 469] on div "REMEDIAL" at bounding box center [784, 460] width 576 height 25
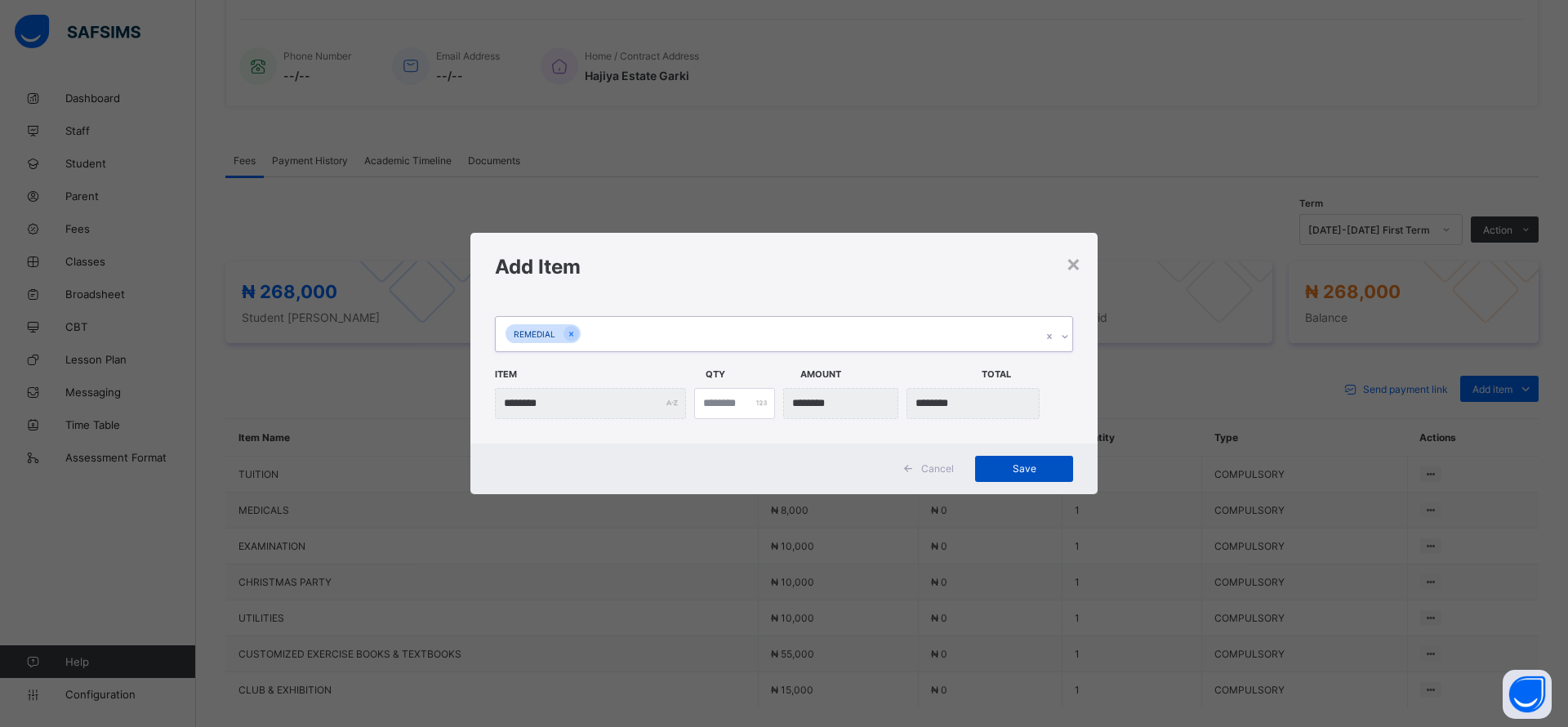
click at [1023, 470] on span "Save" at bounding box center [1024, 468] width 74 height 13
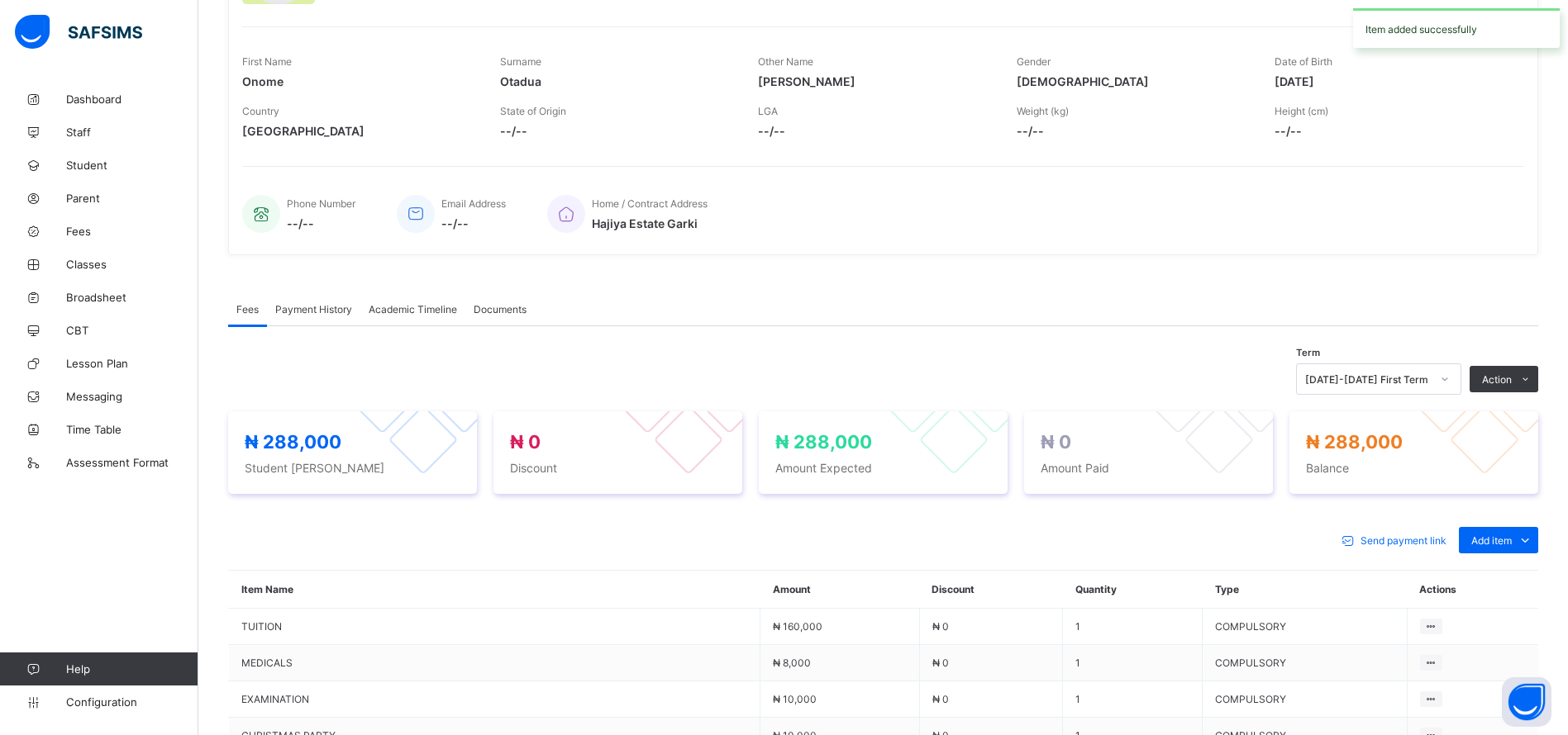
scroll to position [0, 0]
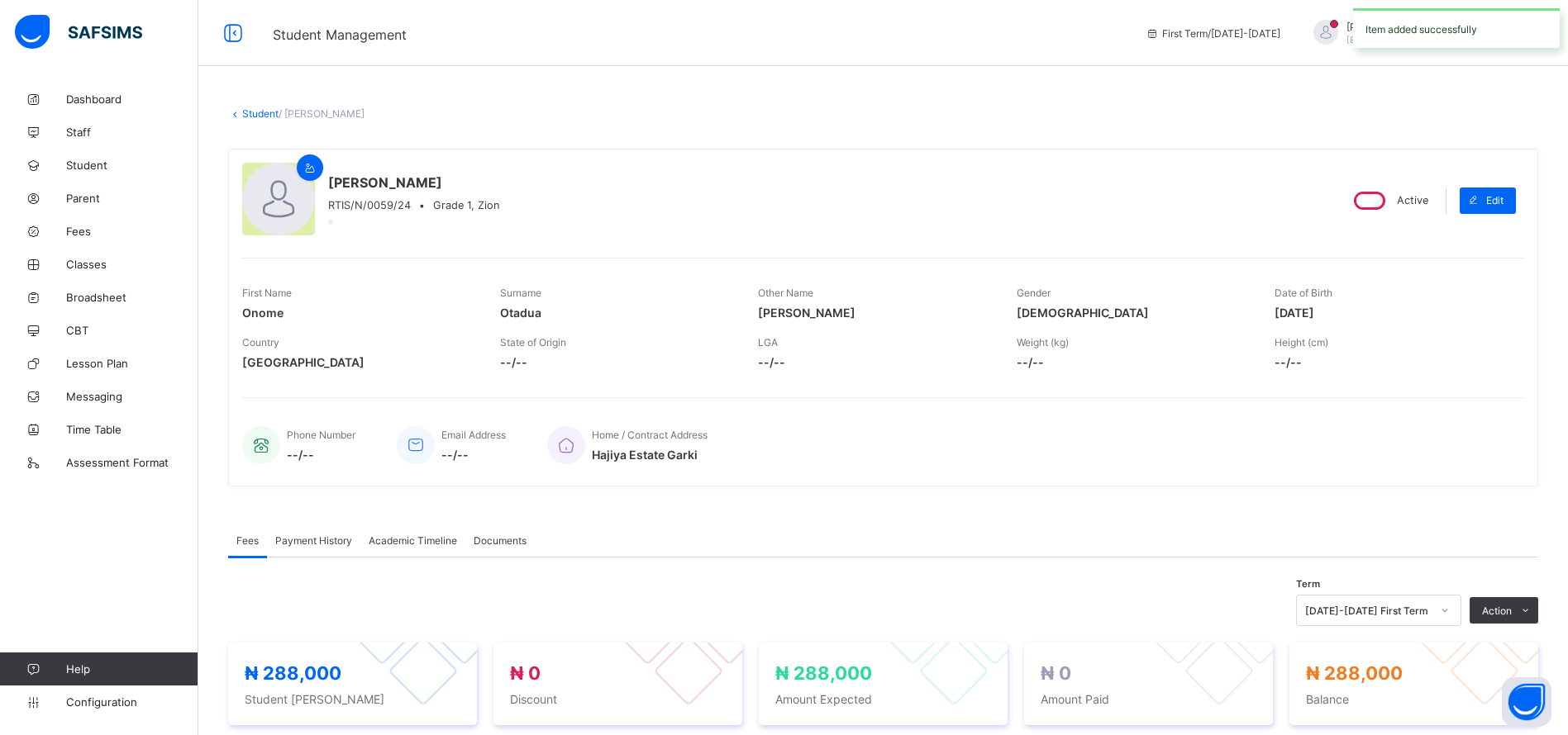
click at [228, 112] on div "× Delete Document This action would delete the document with name: from the sys…" at bounding box center [883, 693] width 1369 height 1221
click at [255, 116] on link "Student" at bounding box center [260, 114] width 36 height 13
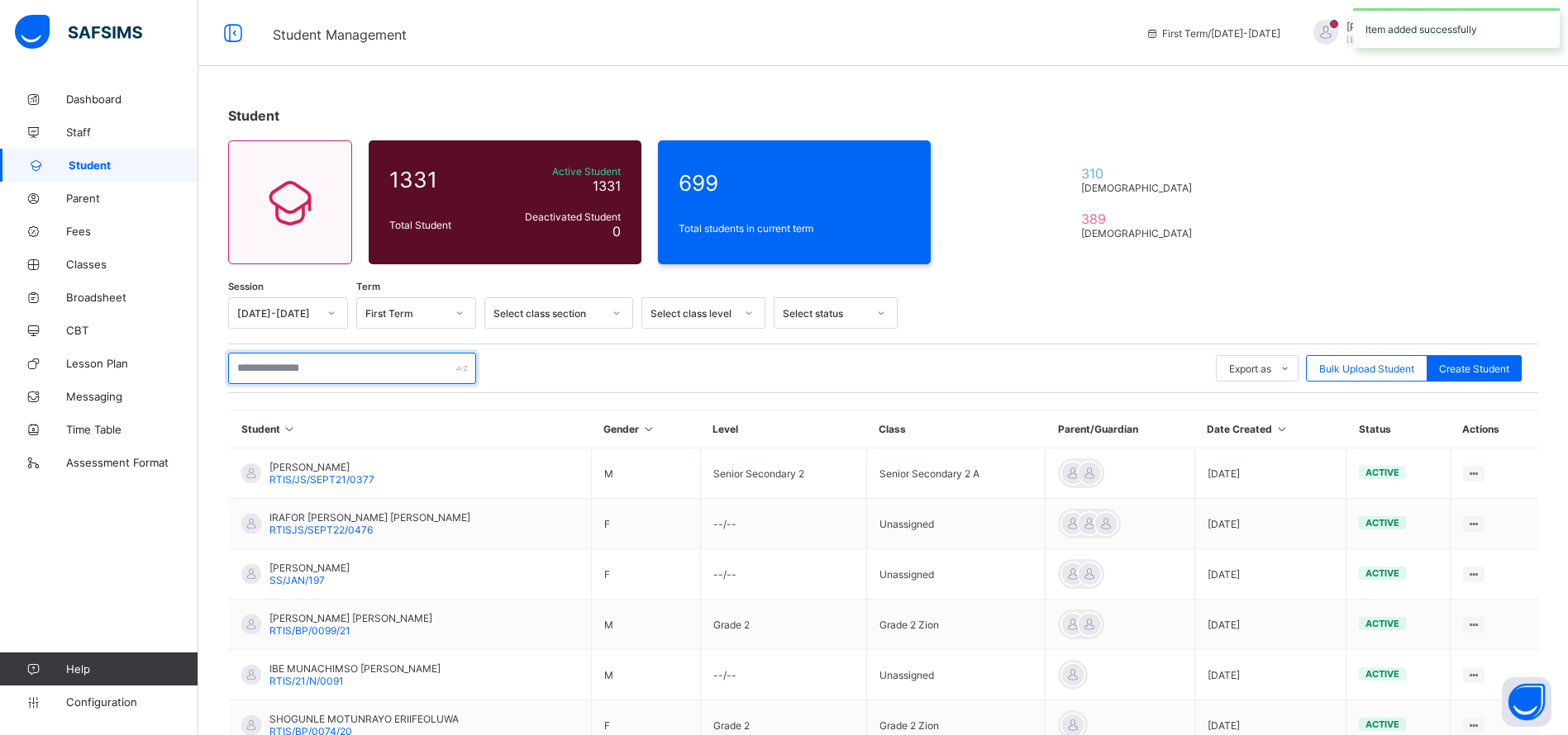
click at [274, 368] on input "text" at bounding box center [352, 368] width 248 height 31
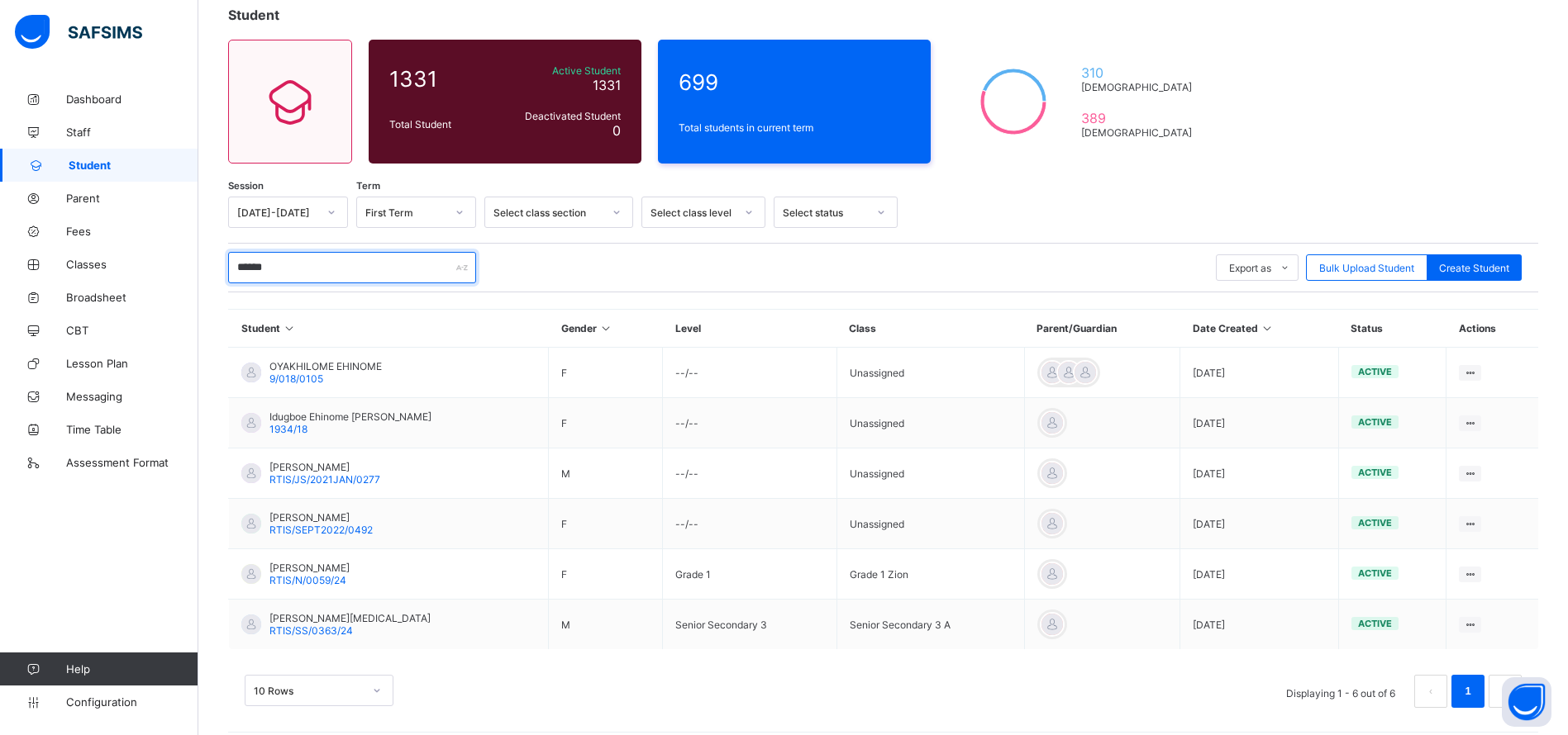
scroll to position [115, 0]
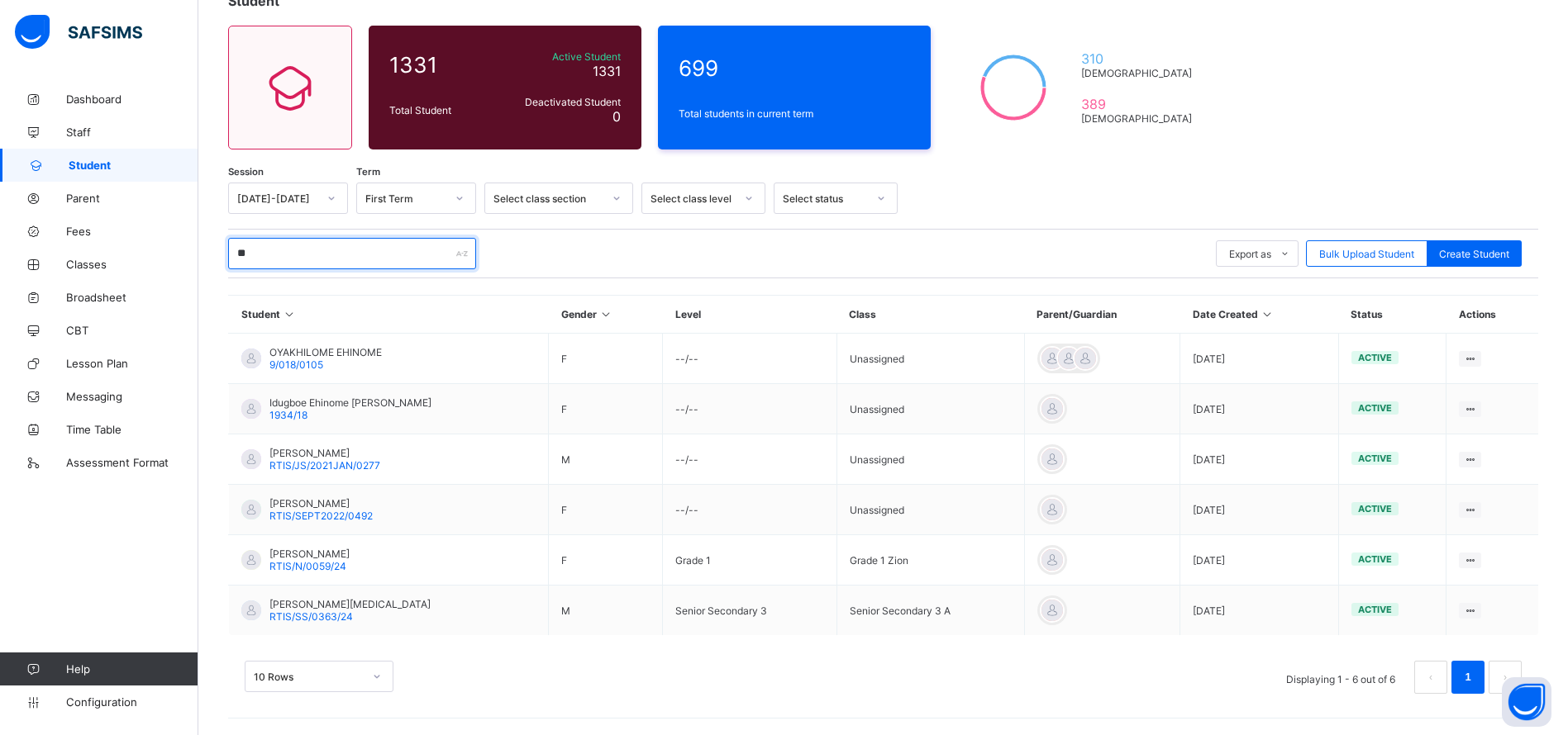
type input "*"
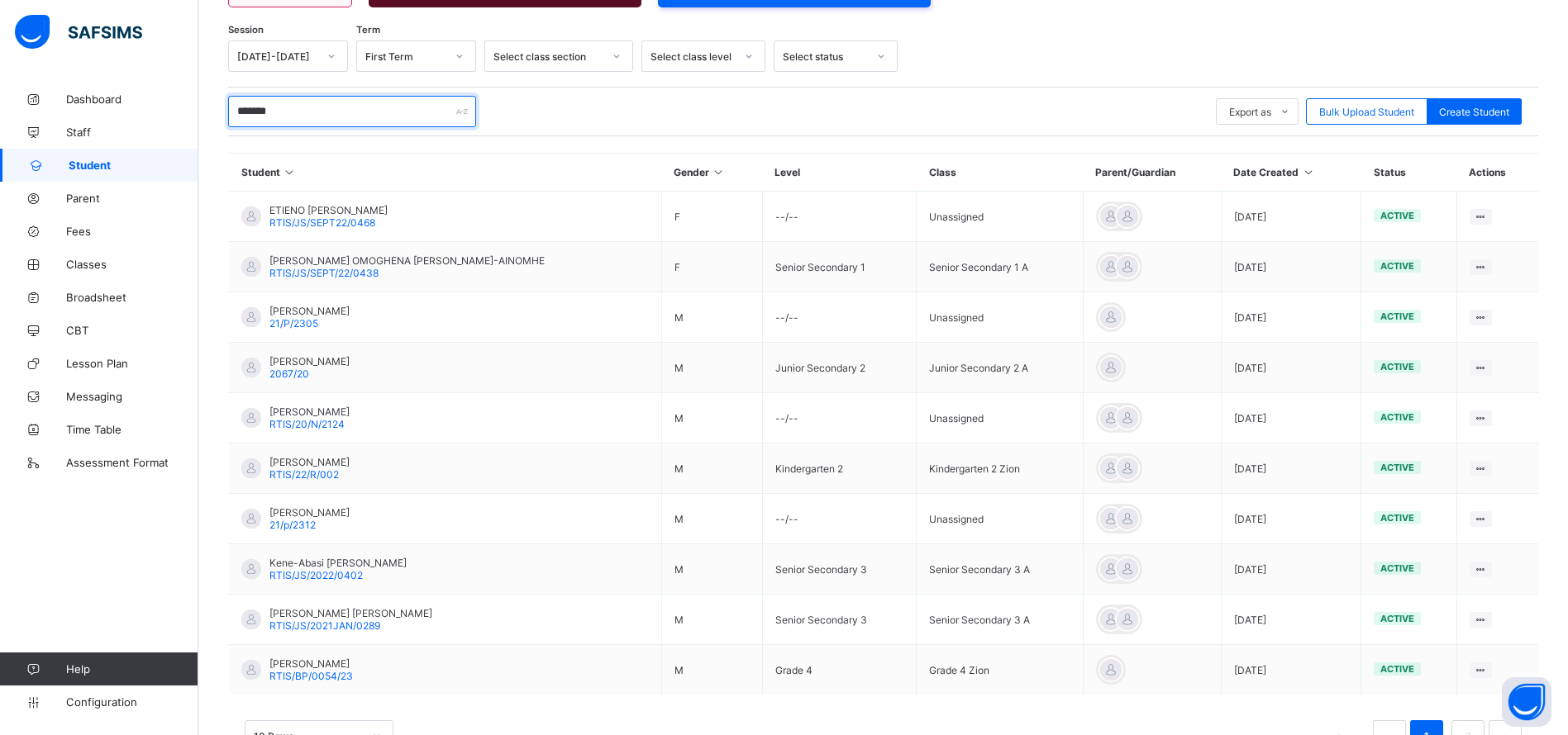
scroll to position [317, 0]
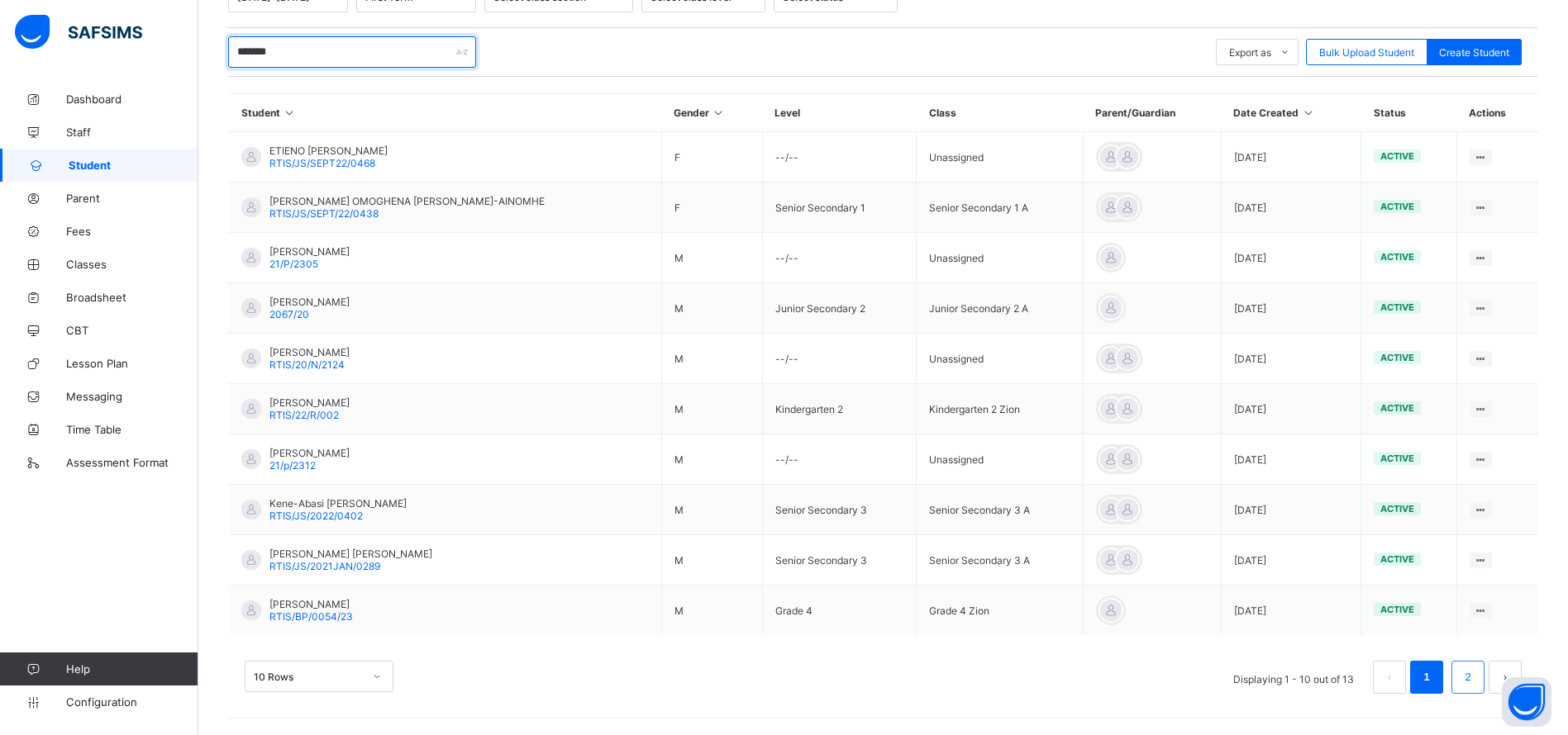
type input "*******"
click at [1475, 676] on link "2" at bounding box center [1467, 677] width 16 height 22
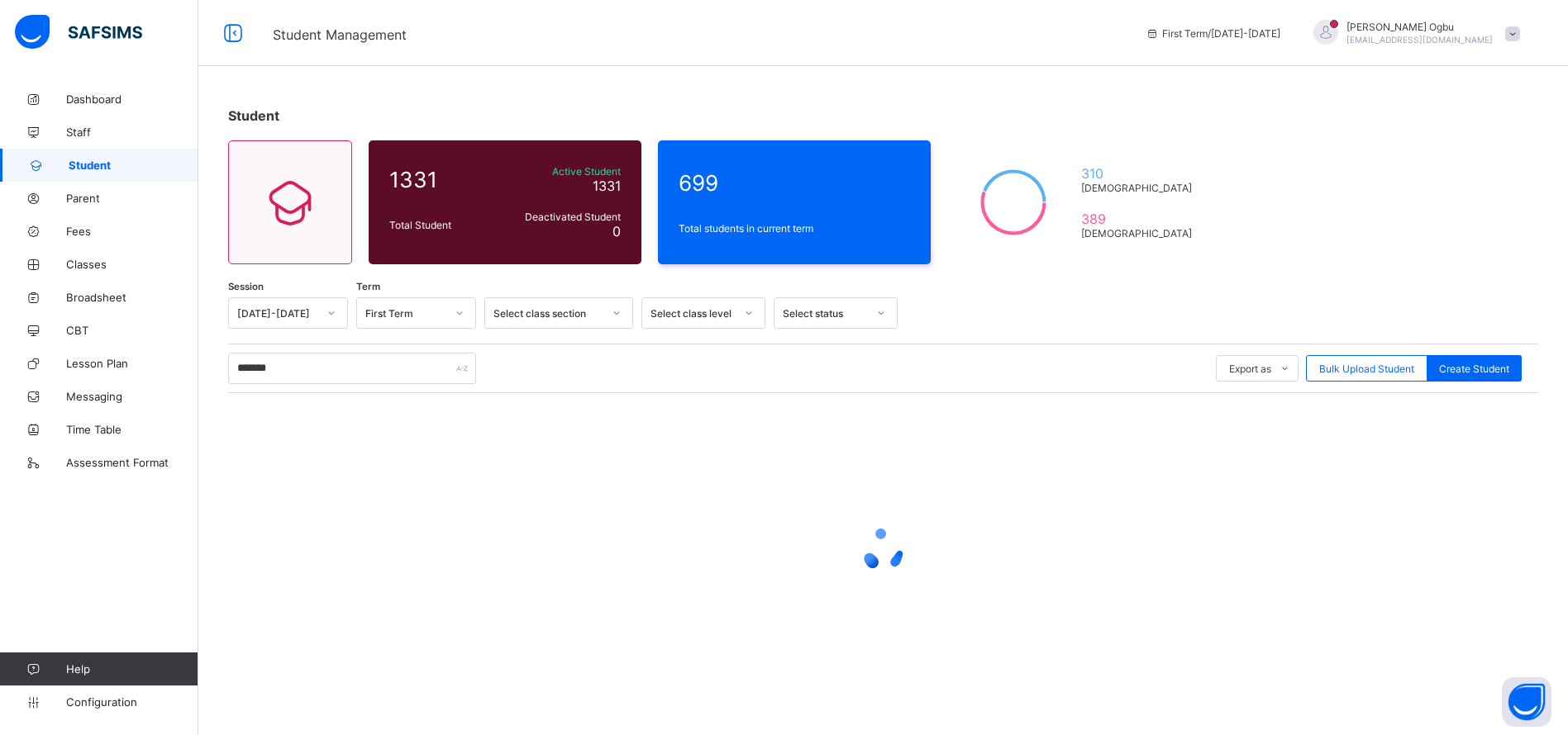
scroll to position [0, 0]
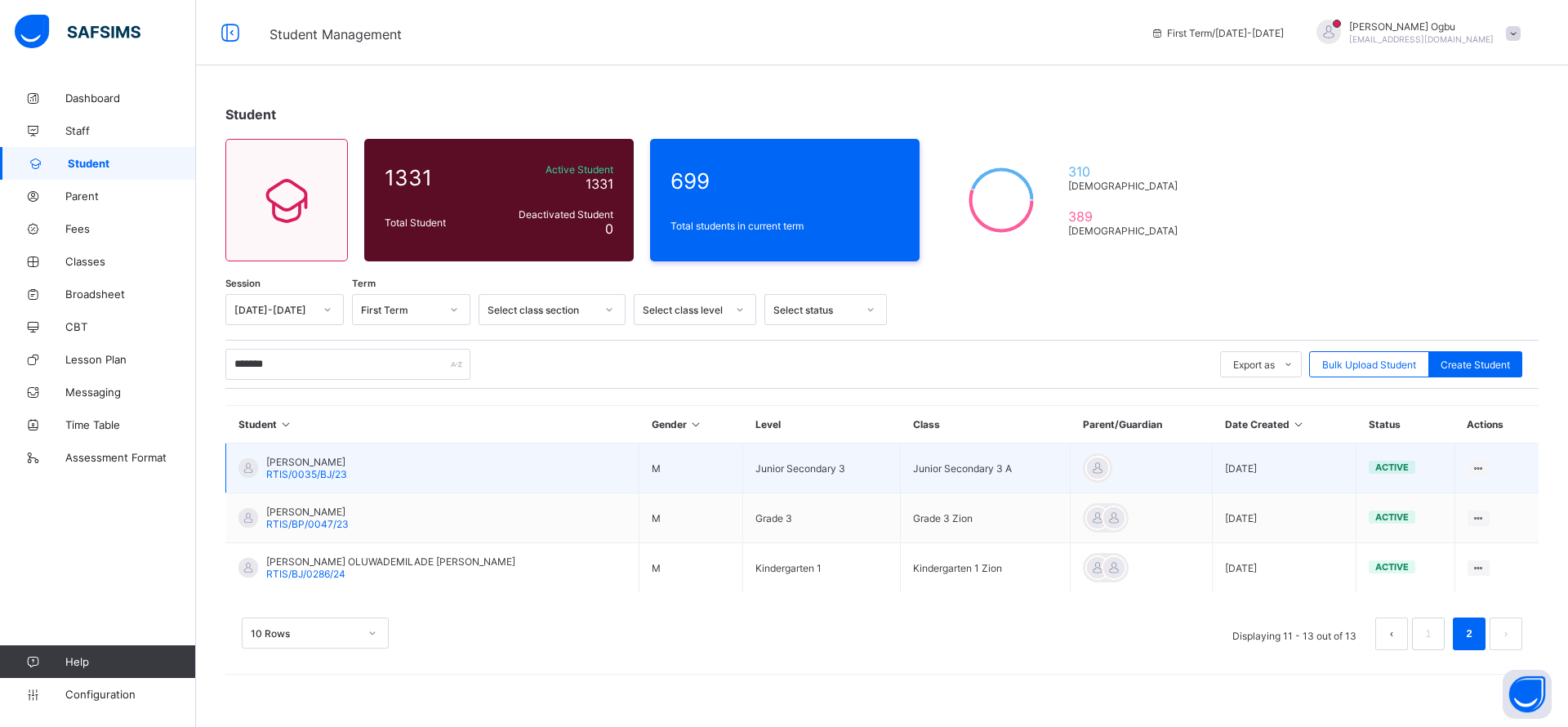
click at [317, 471] on span "RTIS/0035/BJ/23" at bounding box center [306, 474] width 80 height 13
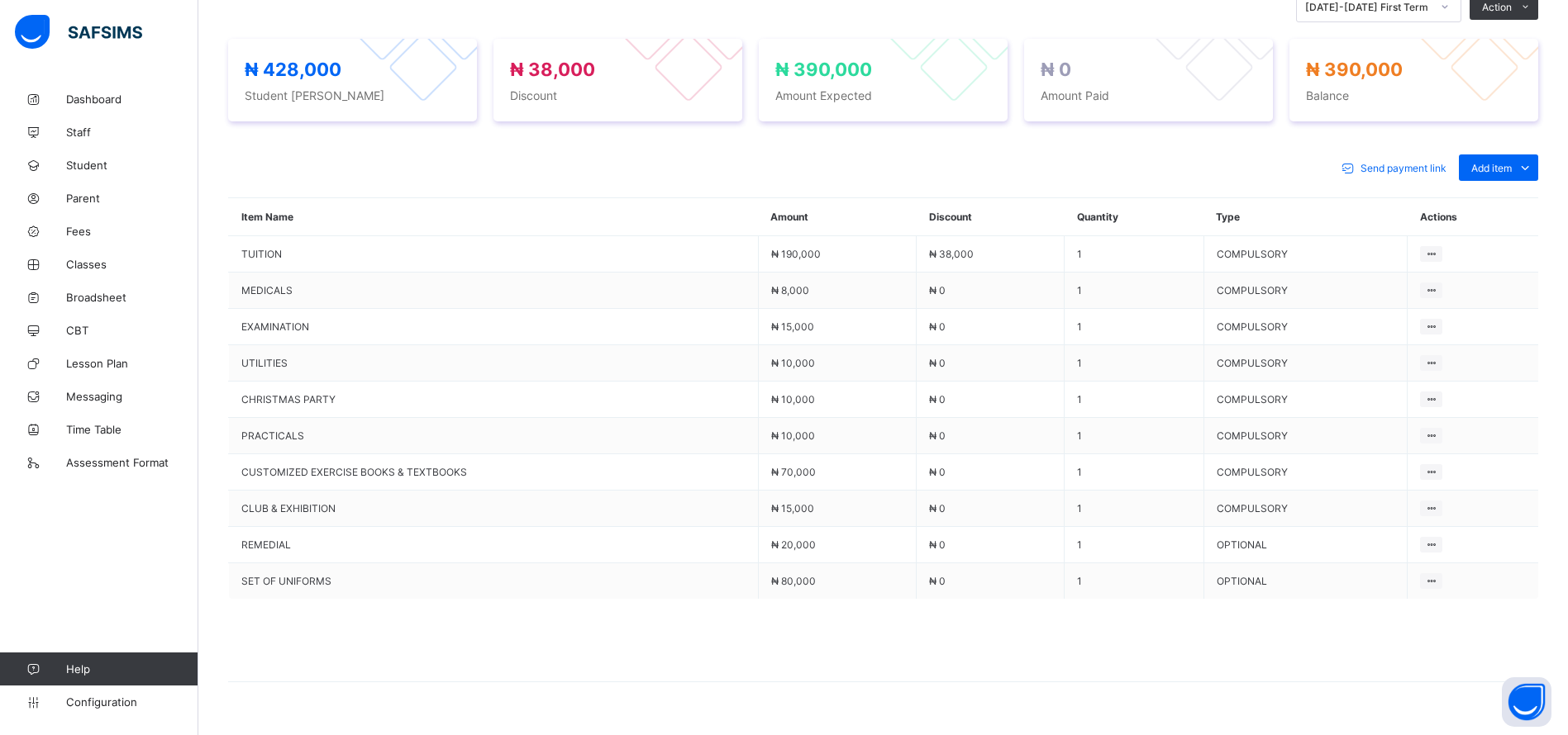
scroll to position [642, 0]
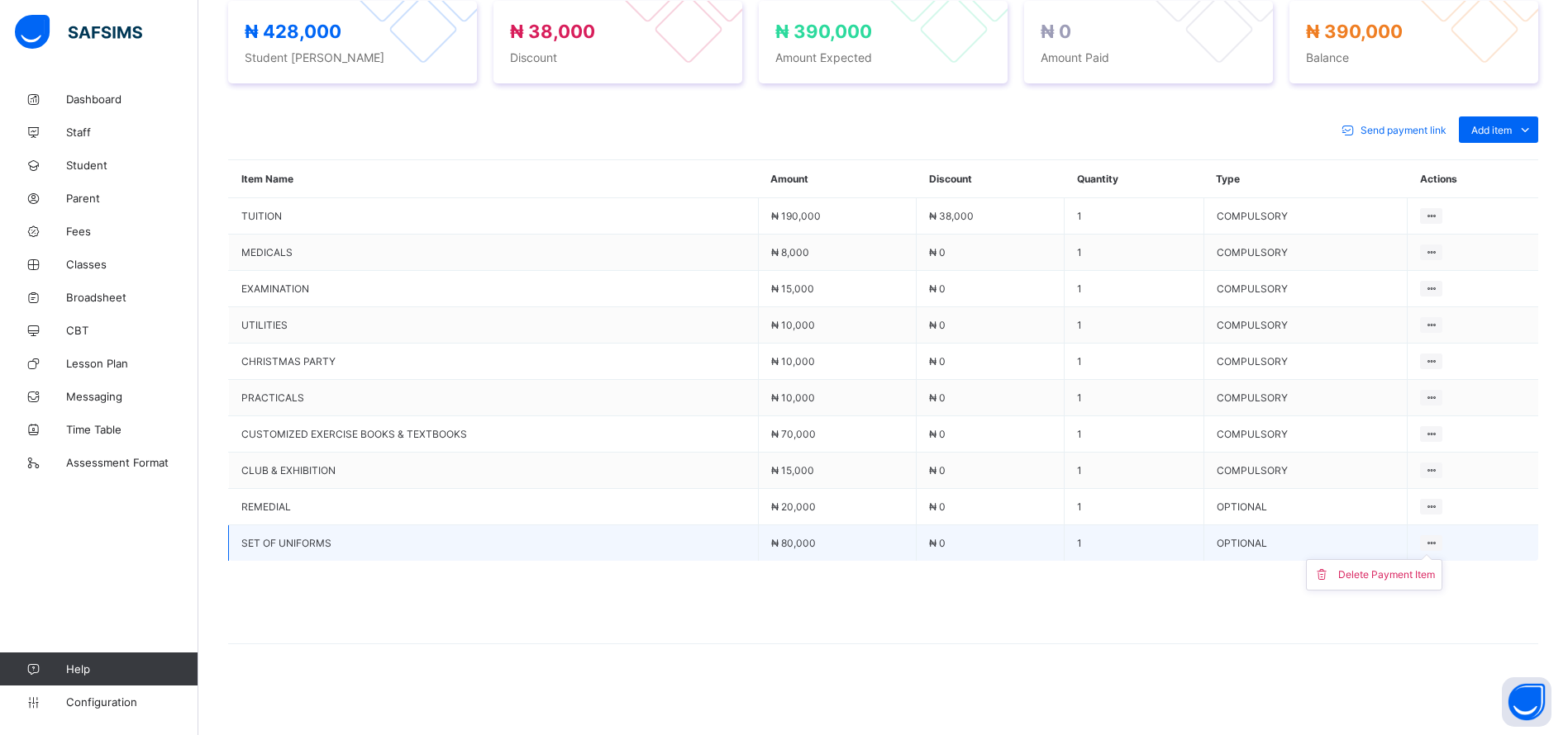
click at [1442, 559] on ul "Delete Payment Item" at bounding box center [1373, 574] width 136 height 31
click at [1396, 573] on div "Delete Payment Item" at bounding box center [1386, 574] width 97 height 17
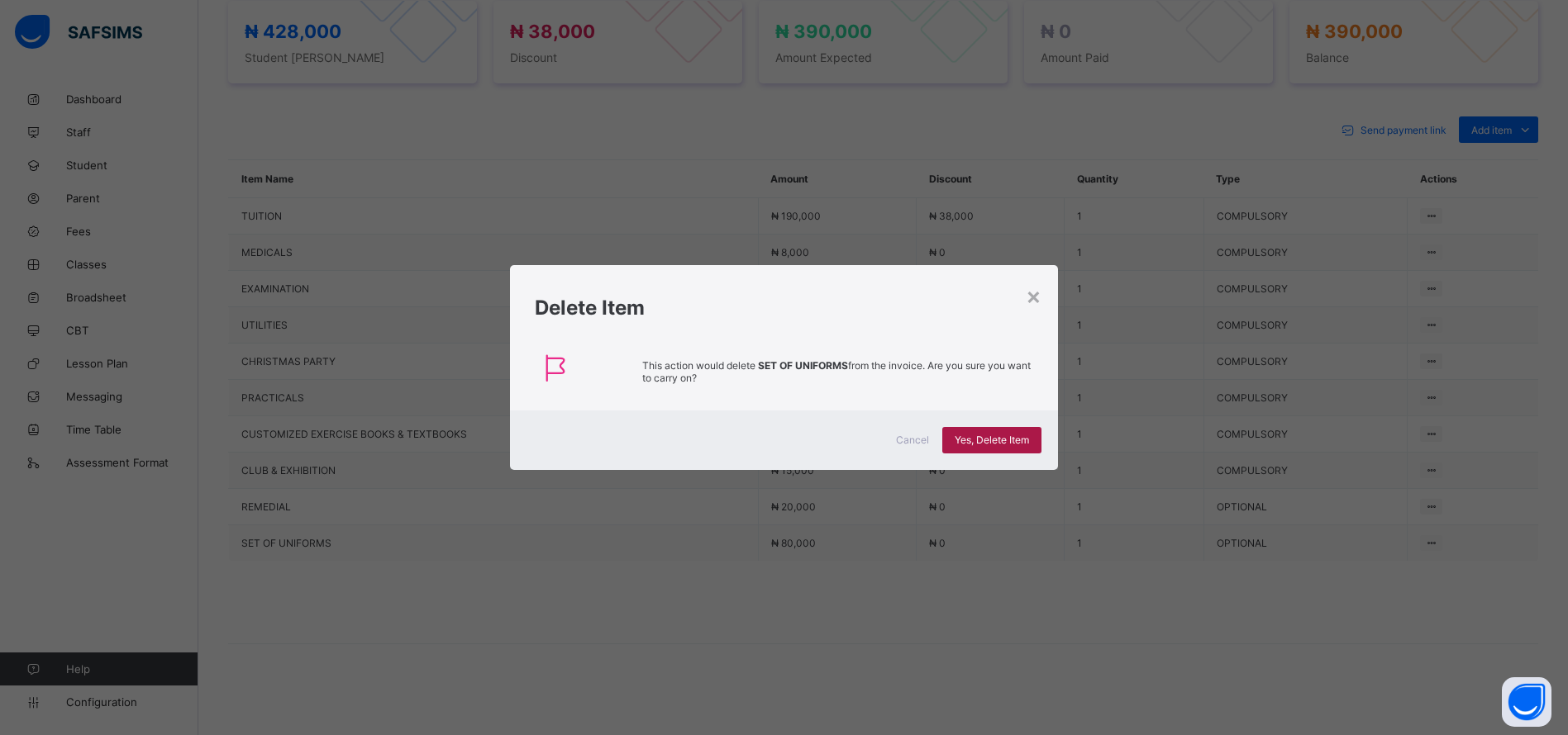
click at [995, 440] on span "Yes, Delete Item" at bounding box center [991, 439] width 75 height 13
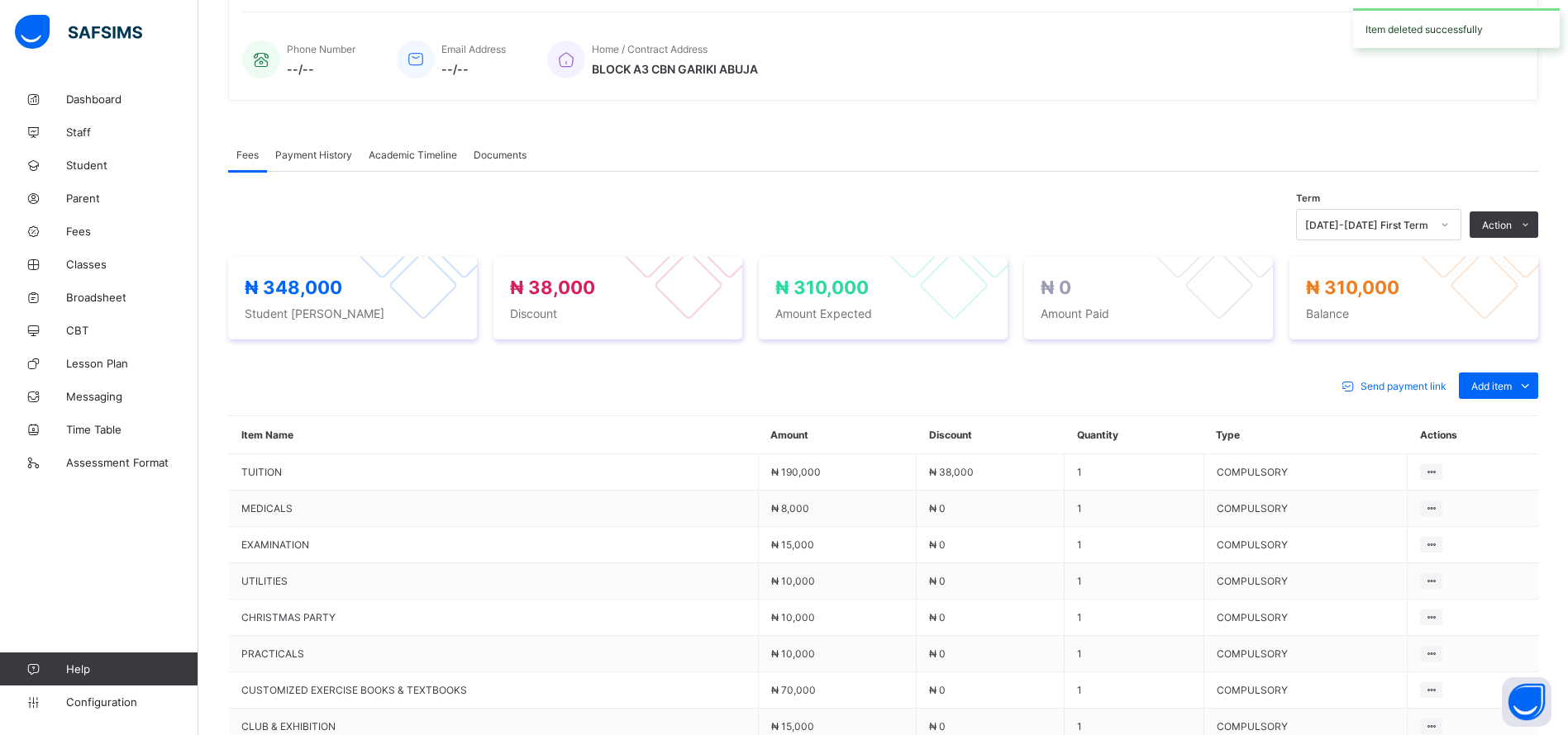
scroll to position [0, 0]
